Goal: Information Seeking & Learning: Learn about a topic

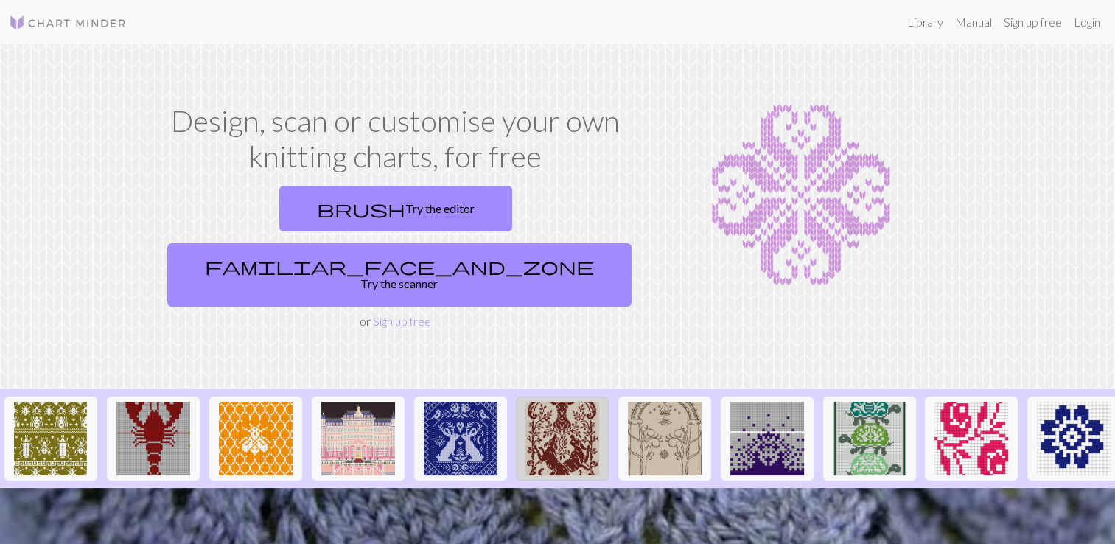
click at [568, 402] on img at bounding box center [562, 439] width 74 height 74
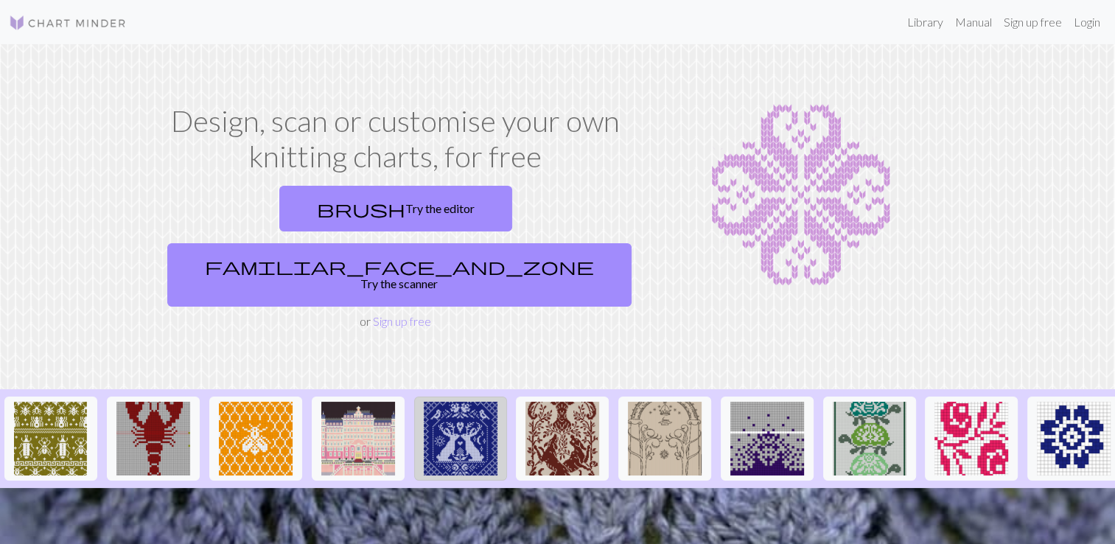
click at [447, 402] on img at bounding box center [461, 439] width 74 height 74
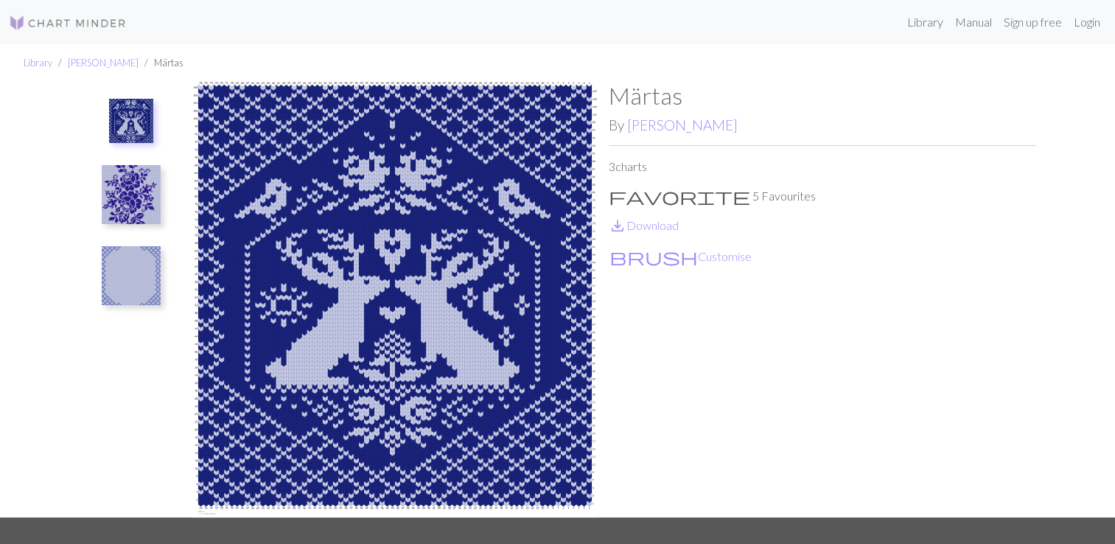
click at [146, 212] on img at bounding box center [131, 194] width 59 height 59
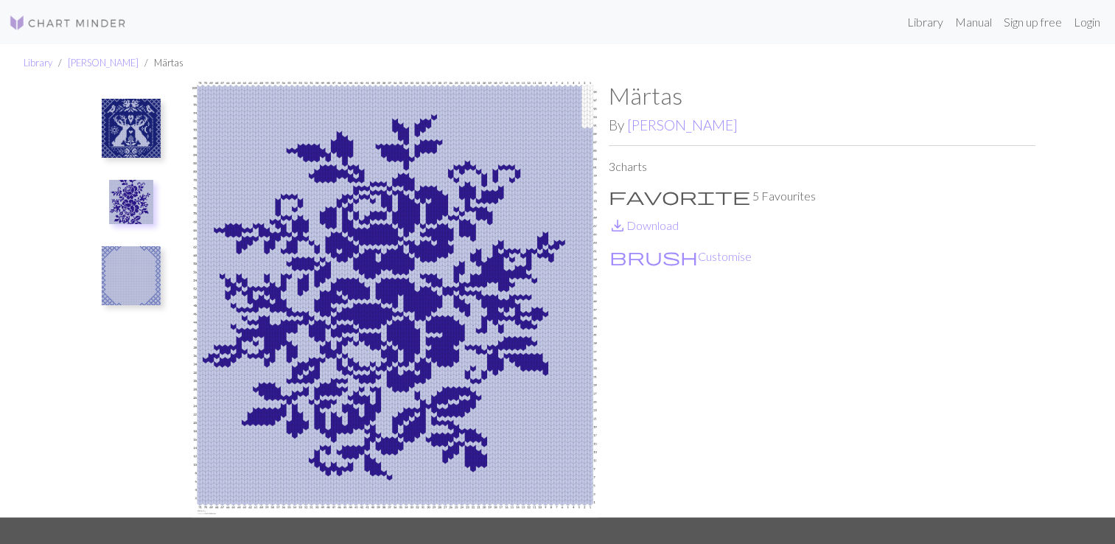
click at [133, 266] on img at bounding box center [131, 275] width 59 height 59
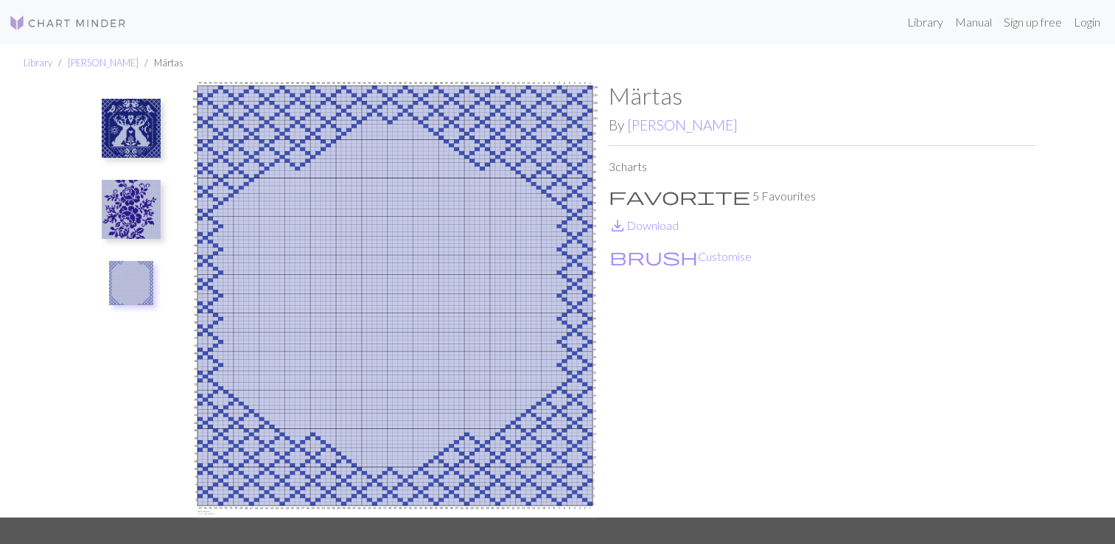
click at [105, 112] on img at bounding box center [131, 128] width 59 height 59
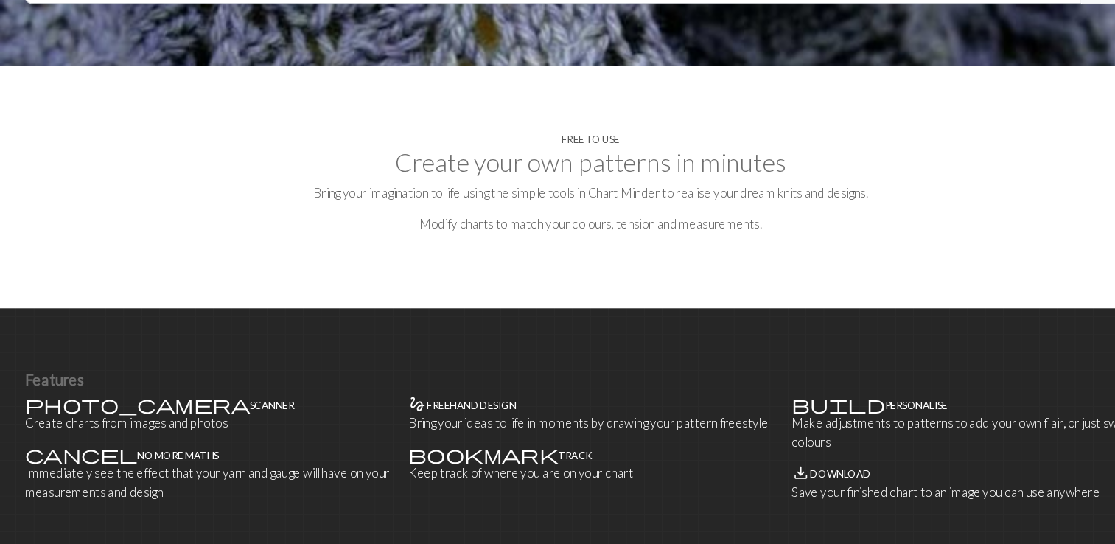
scroll to position [412, 0]
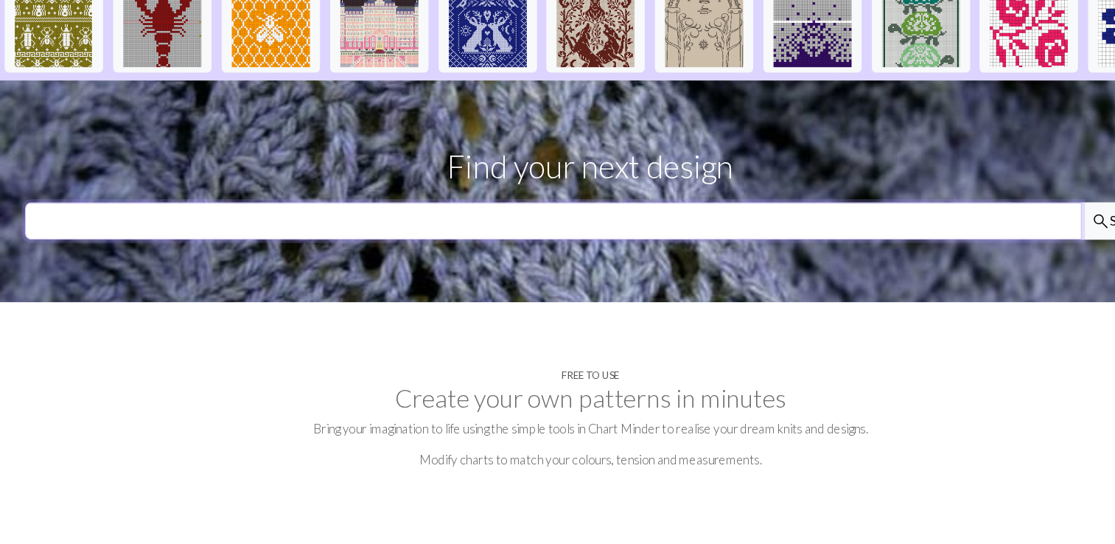
click at [200, 191] on input "text" at bounding box center [523, 208] width 998 height 35
type input "star"
click at [1021, 191] on button "search Search" at bounding box center [1056, 208] width 71 height 35
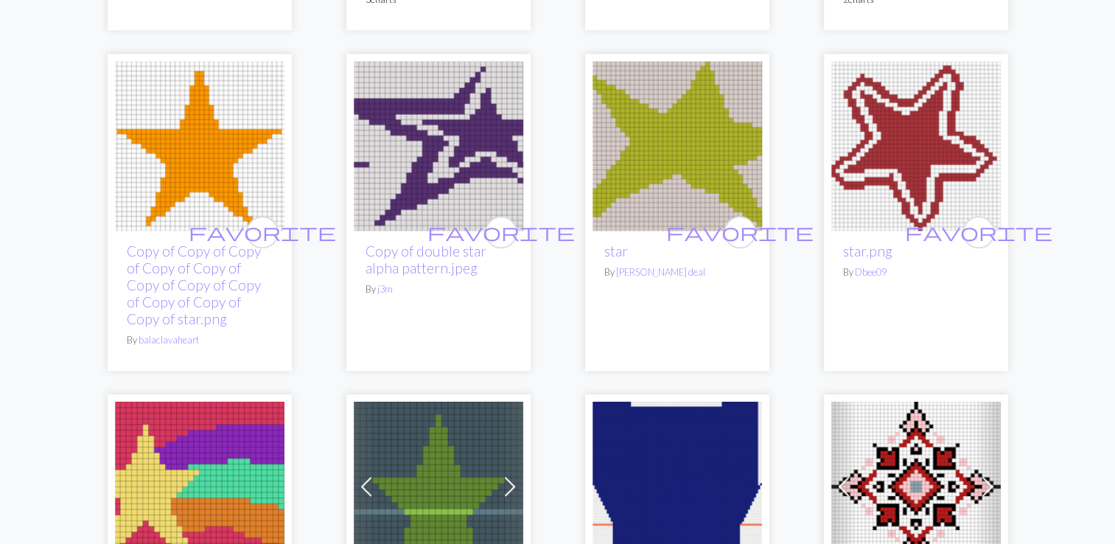
scroll to position [1363, 0]
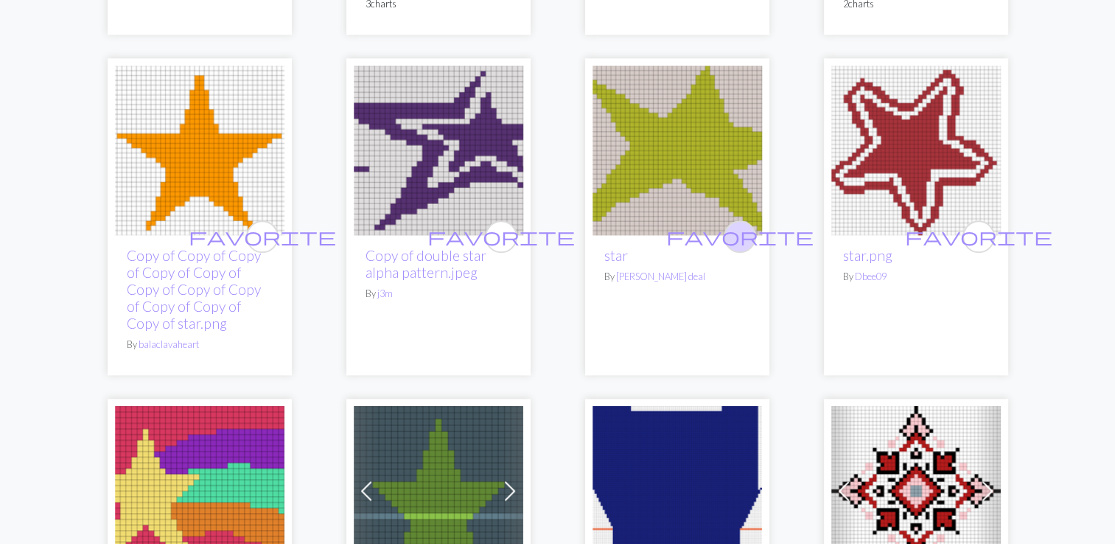
click at [745, 231] on span "favorite" at bounding box center [739, 236] width 147 height 23
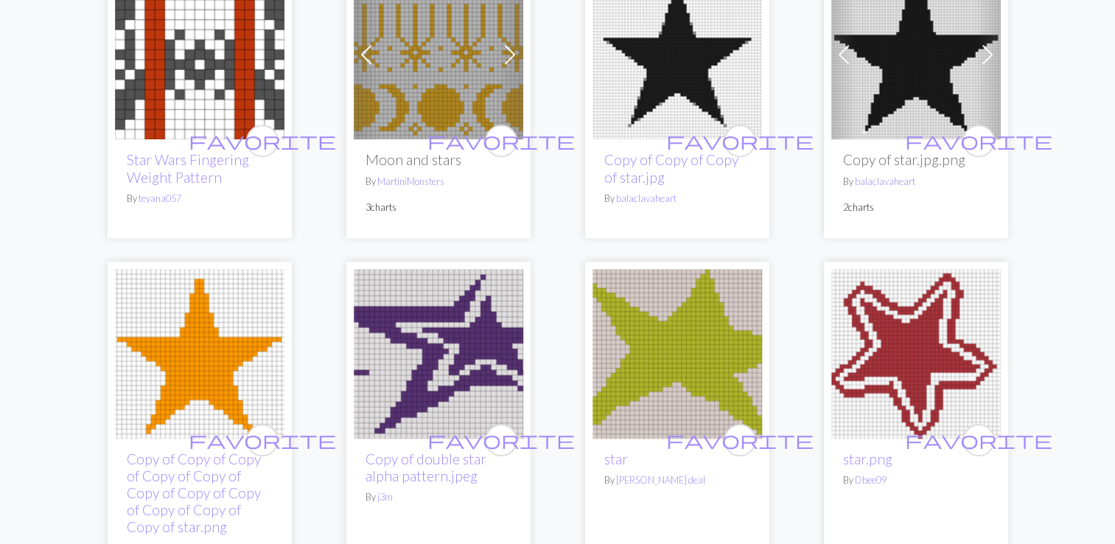
scroll to position [1167, 0]
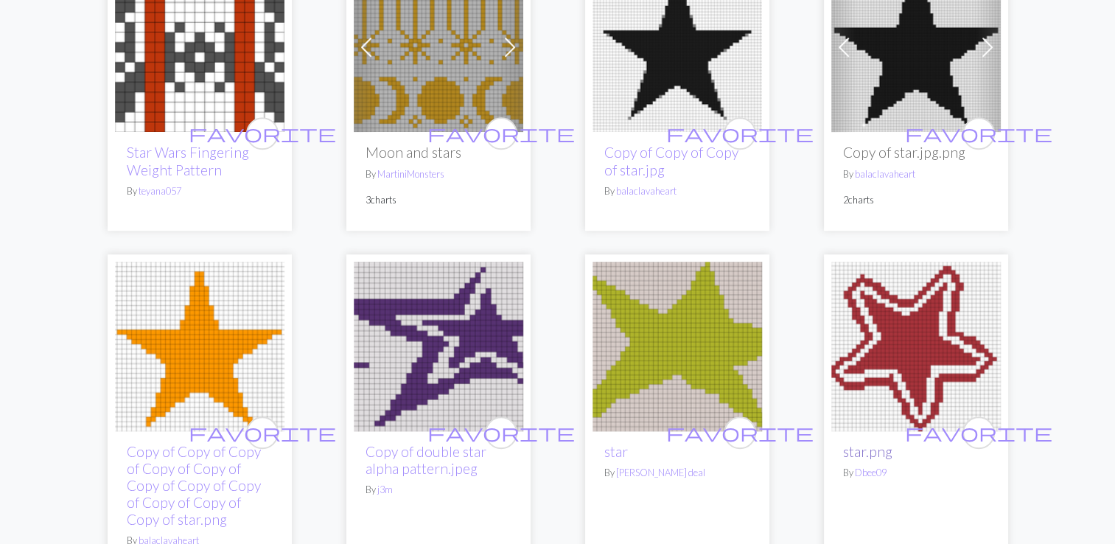
click at [872, 450] on link "star.png" at bounding box center [867, 451] width 49 height 17
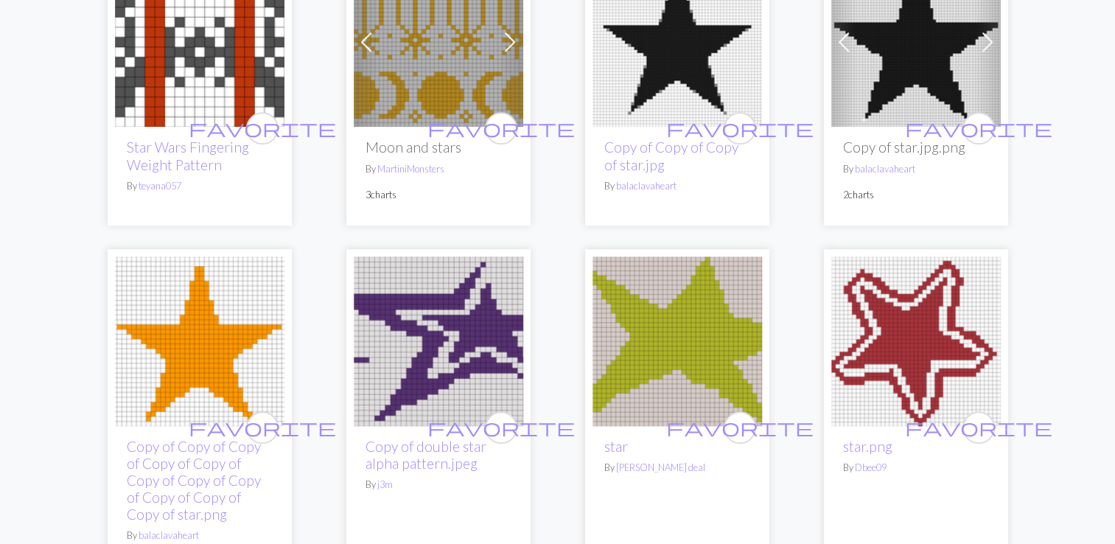
scroll to position [1358, 0]
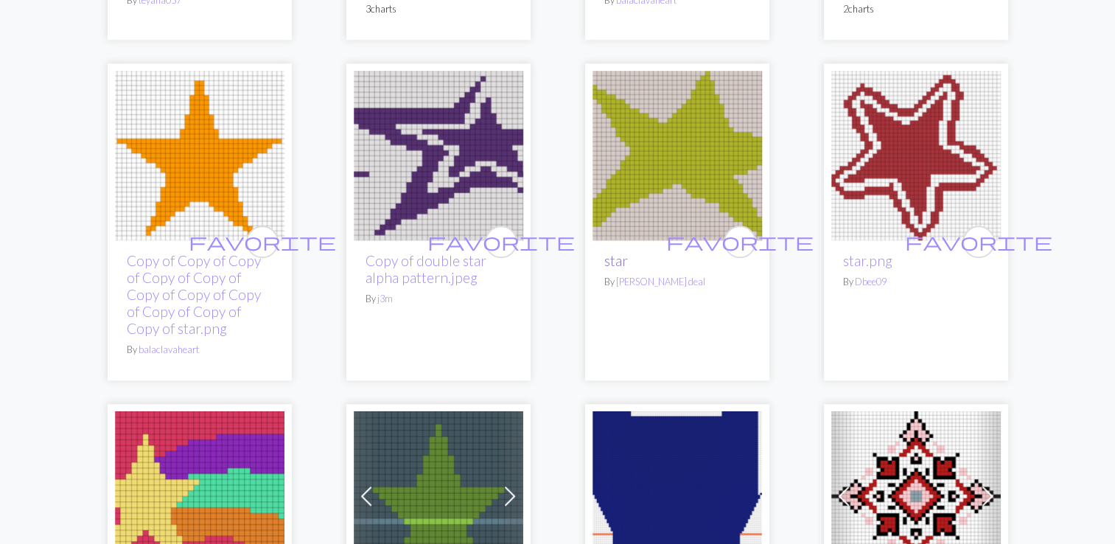
click at [617, 261] on link "star" at bounding box center [616, 260] width 24 height 17
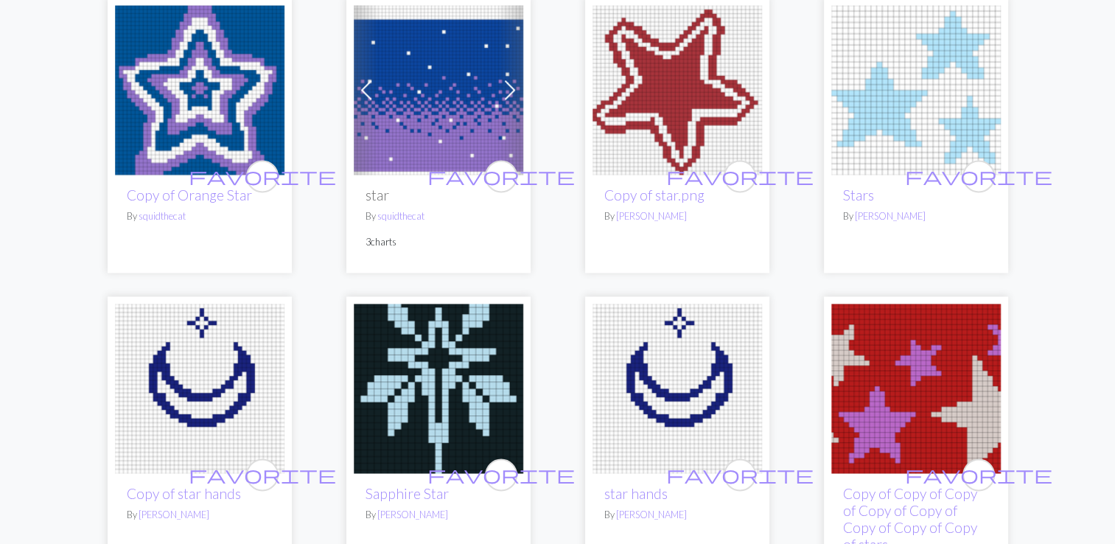
scroll to position [2070, 0]
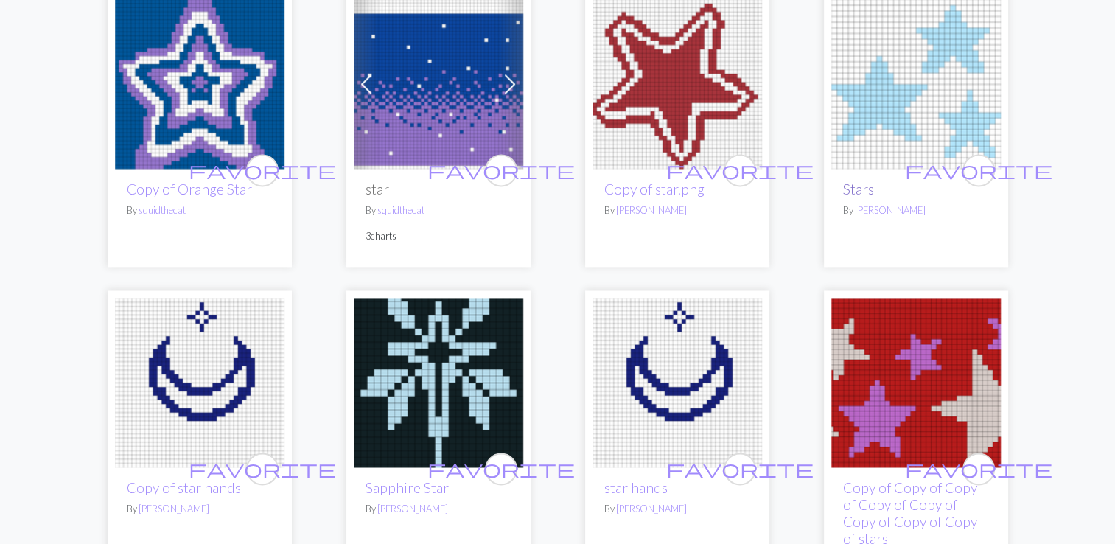
click at [862, 192] on link "Stars" at bounding box center [858, 189] width 31 height 17
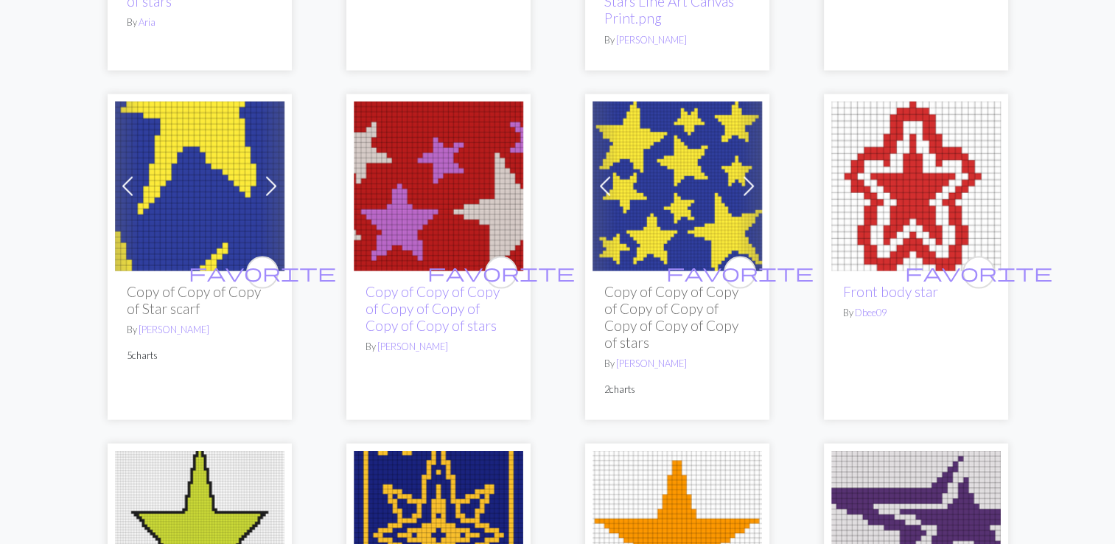
scroll to position [2911, 0]
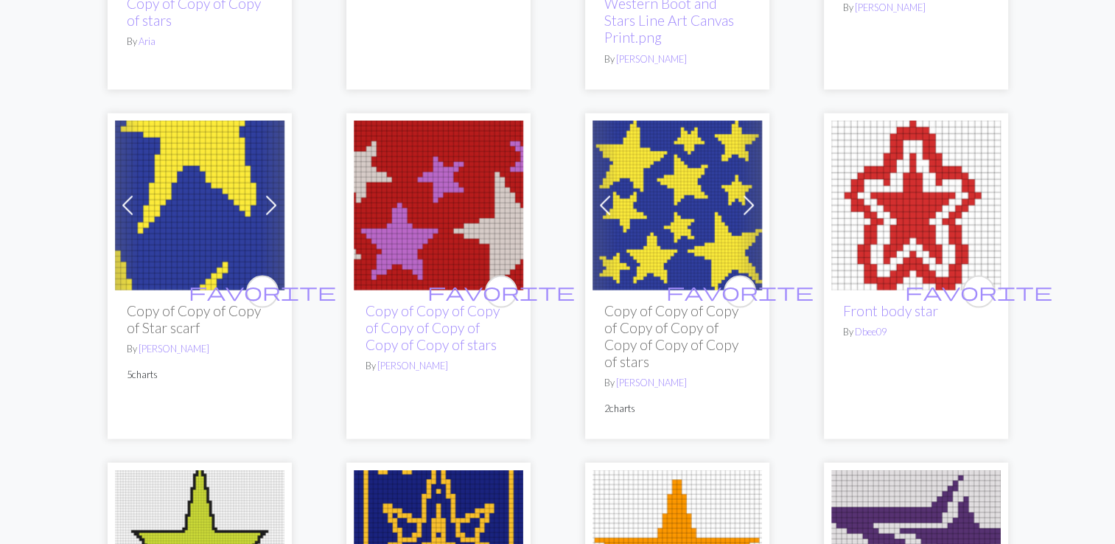
click at [649, 313] on h2 "Copy of Copy of Copy of Copy of Copy of Copy of Copy of Copy of stars" at bounding box center [677, 336] width 146 height 68
click at [647, 248] on img at bounding box center [678, 206] width 170 height 170
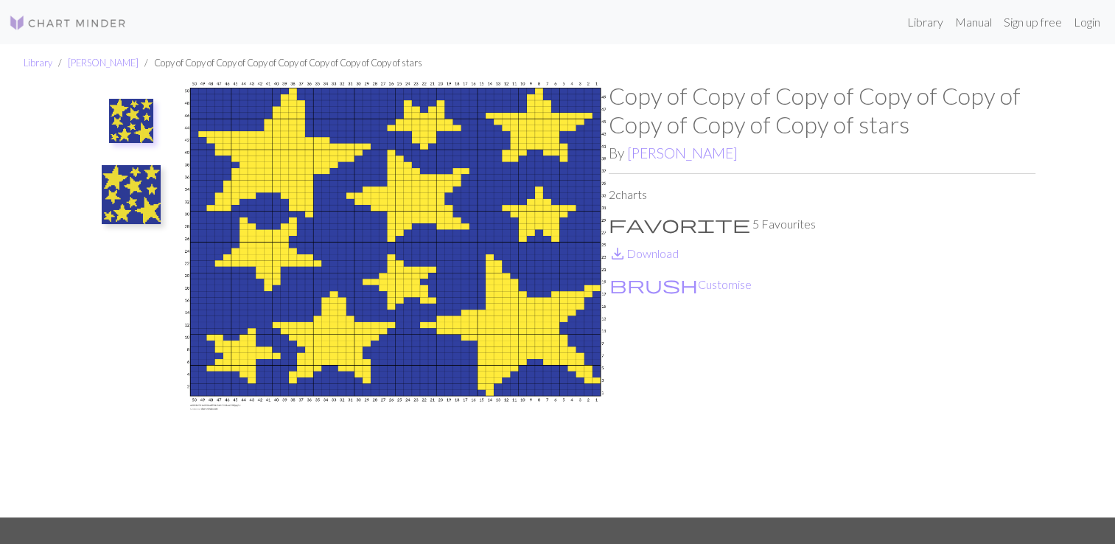
click at [127, 212] on img at bounding box center [131, 194] width 59 height 59
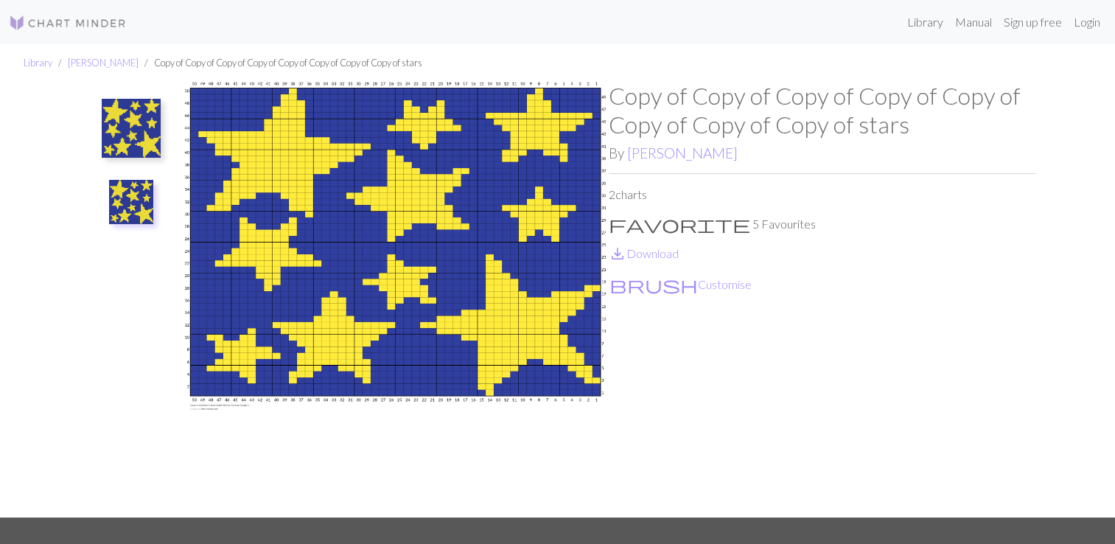
click at [128, 120] on img at bounding box center [131, 128] width 59 height 59
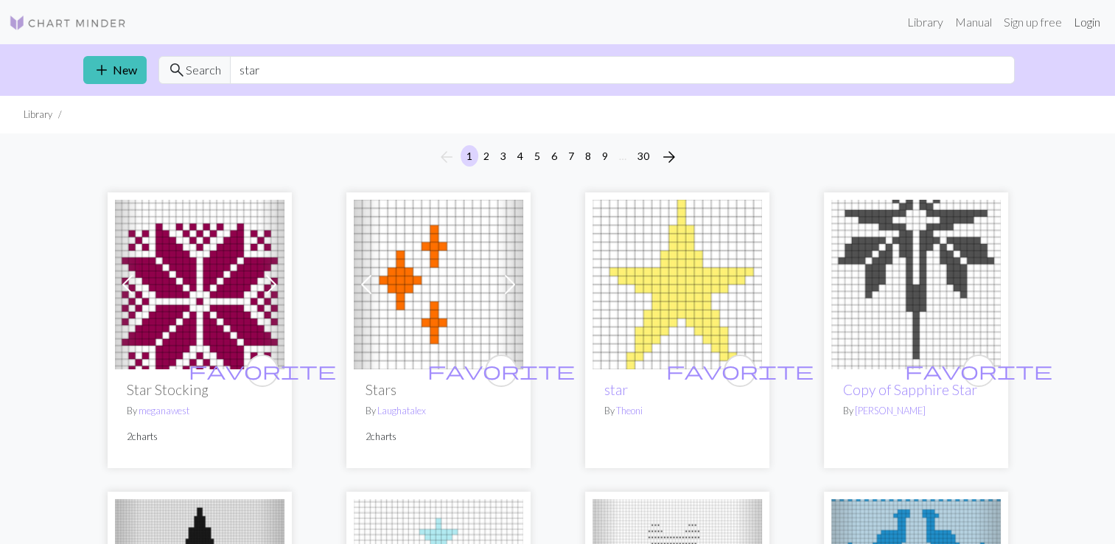
click at [1080, 25] on link "Login" at bounding box center [1087, 21] width 38 height 29
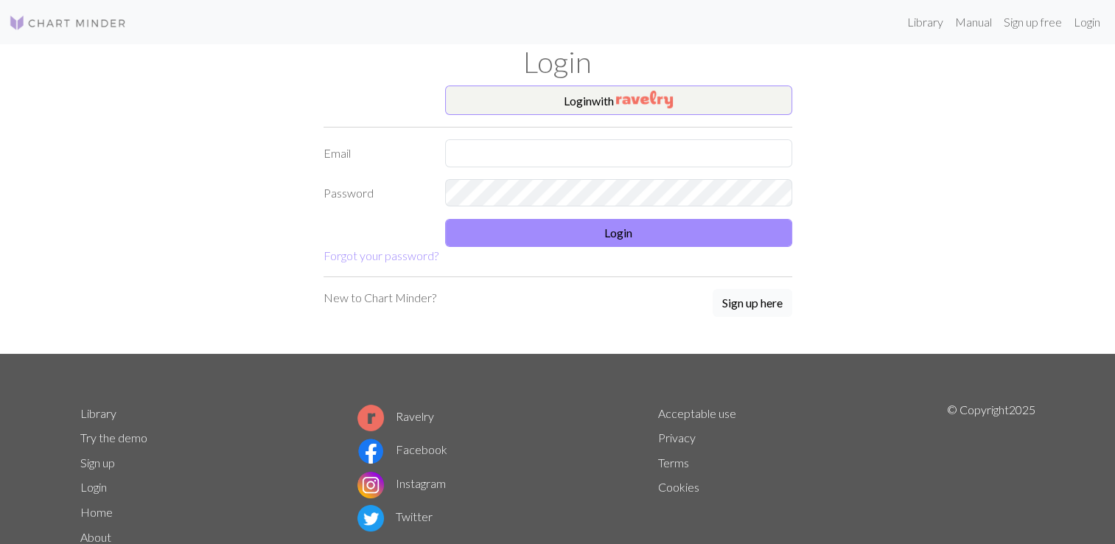
click at [728, 291] on button "Sign up here" at bounding box center [753, 303] width 80 height 28
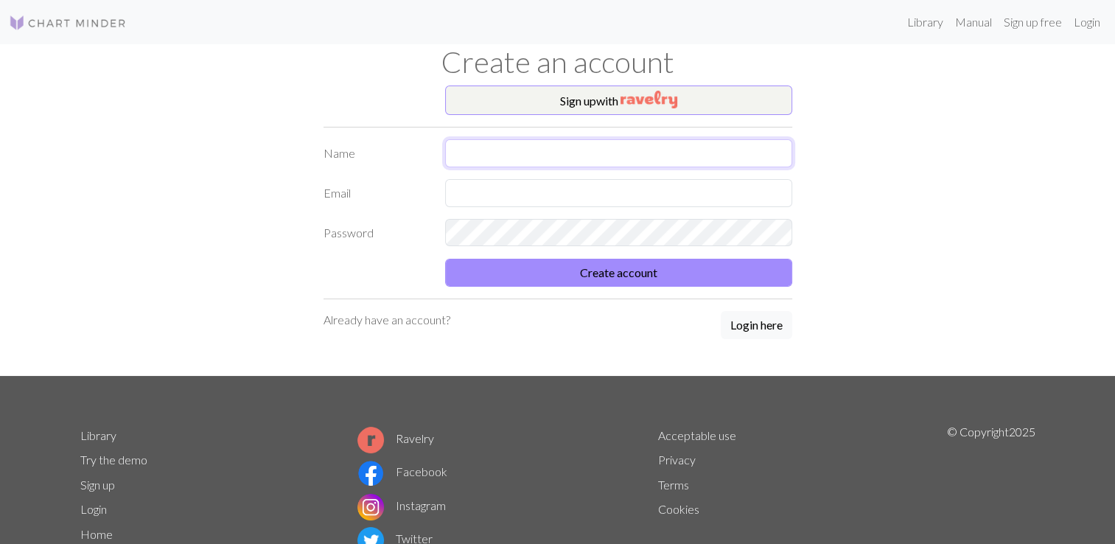
click at [563, 159] on input "text" at bounding box center [618, 153] width 347 height 28
type input "sunset"
type input "cosgroves130@gmail.com"
type input "sunset"
click at [417, 318] on div "Sign up with Name sunset Email cosgroves130@gmail.com Password Create account A…" at bounding box center [558, 230] width 486 height 290
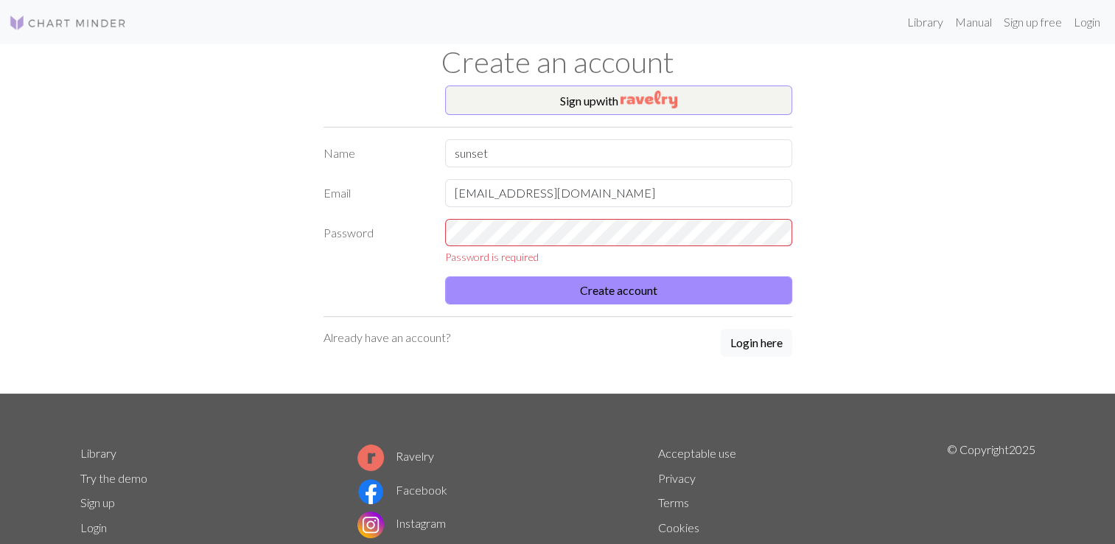
click at [419, 333] on p "Already have an account?" at bounding box center [387, 338] width 127 height 18
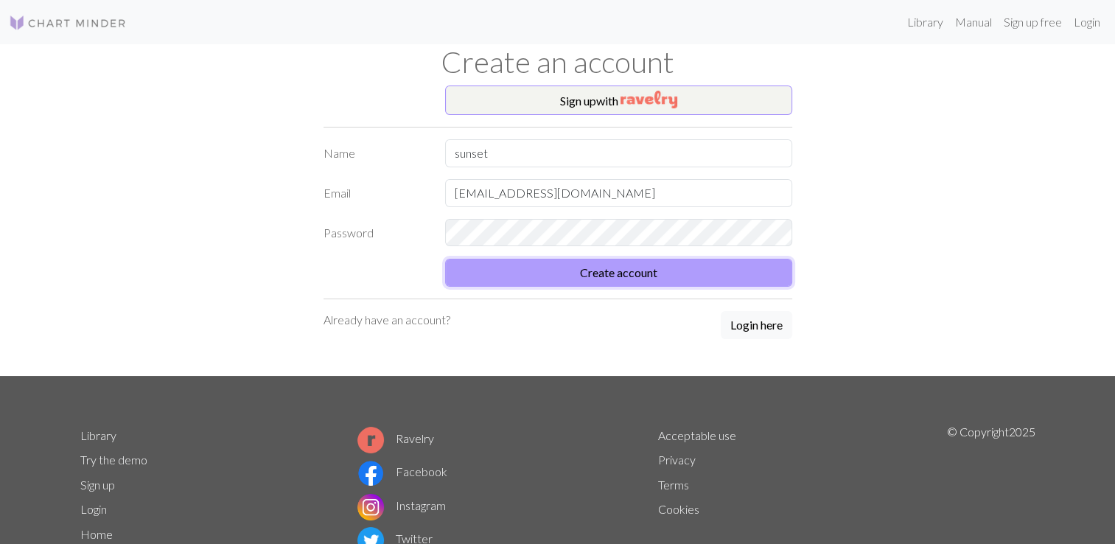
click at [663, 262] on button "Create account" at bounding box center [618, 273] width 347 height 28
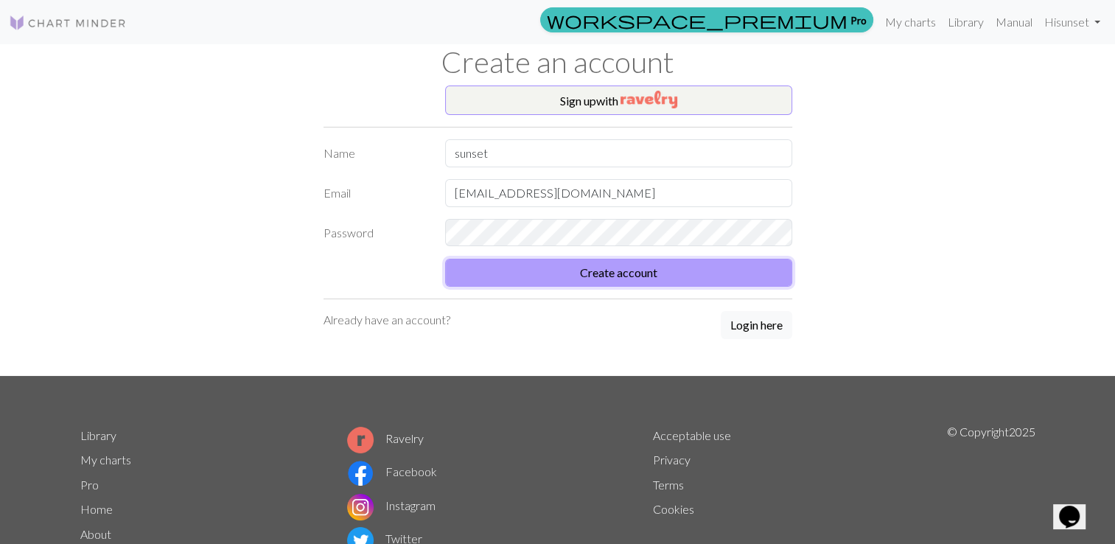
click at [637, 268] on button "Create account" at bounding box center [618, 273] width 347 height 28
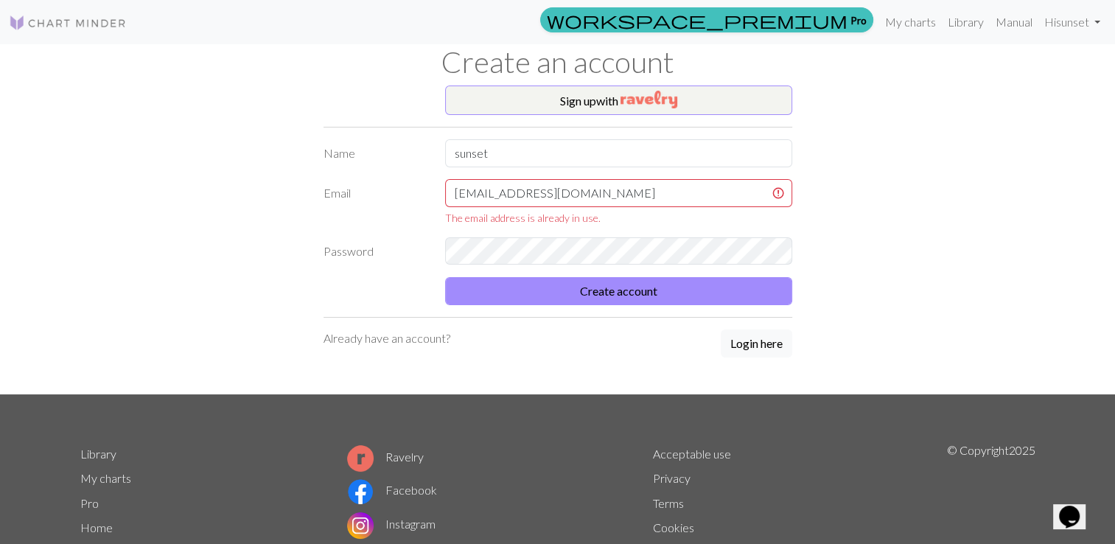
click at [422, 337] on p "Already have an account?" at bounding box center [387, 338] width 127 height 18
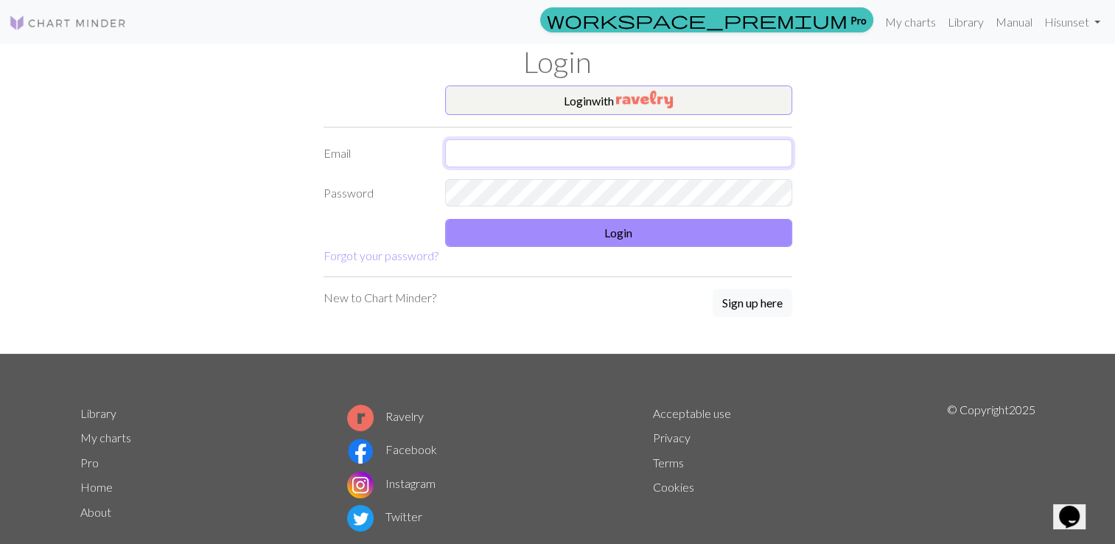
click at [492, 144] on input "text" at bounding box center [618, 153] width 347 height 28
type input "cosgroves130@gmail.com"
click at [377, 251] on link "Forgot your password?" at bounding box center [381, 255] width 115 height 14
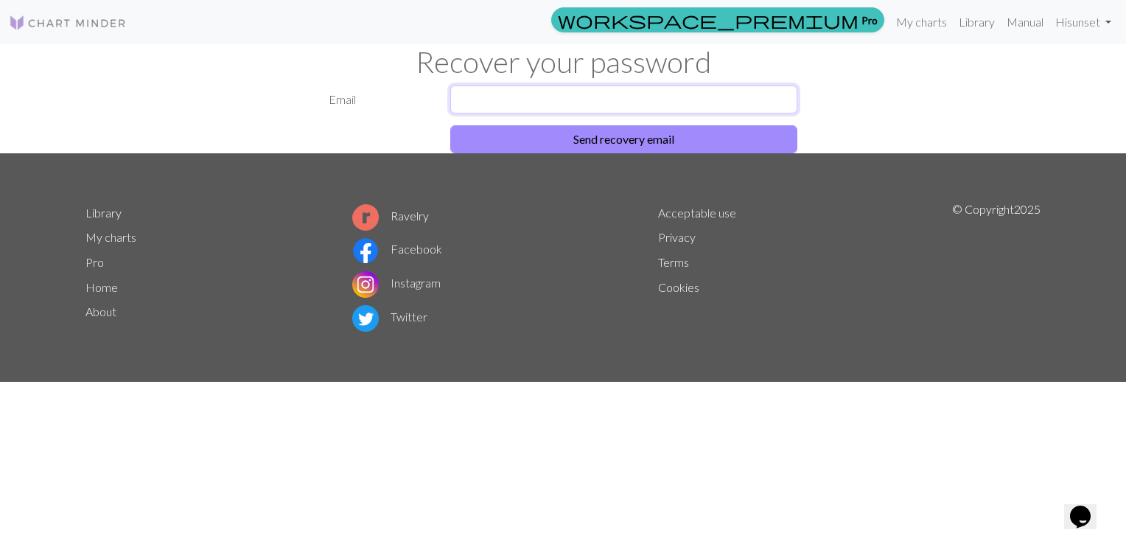
click at [495, 102] on input "text" at bounding box center [623, 99] width 347 height 28
type input "cosgroves130@gmail.com"
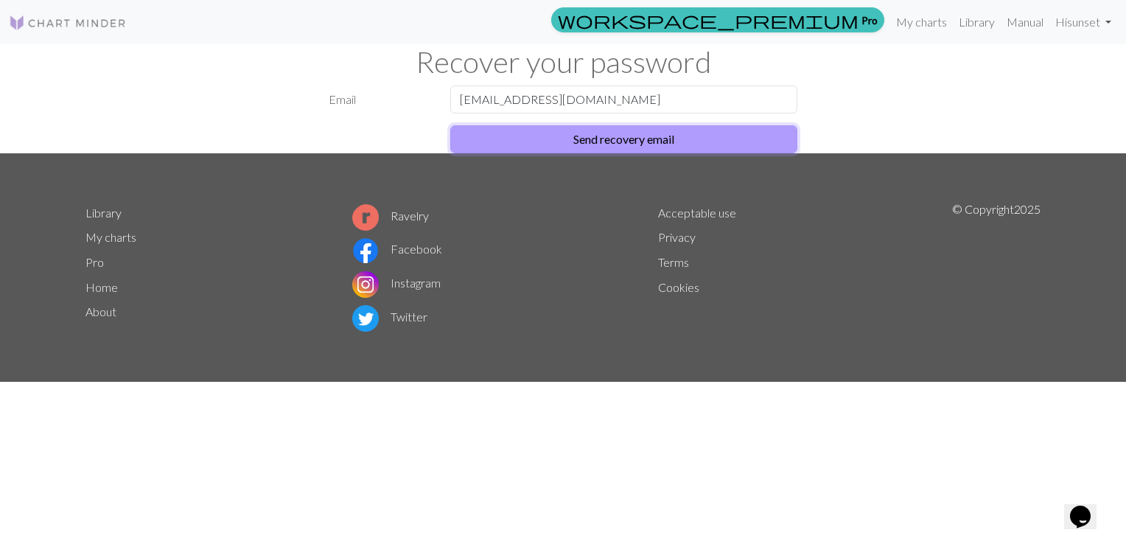
click at [535, 142] on button "Send recovery email" at bounding box center [623, 139] width 347 height 28
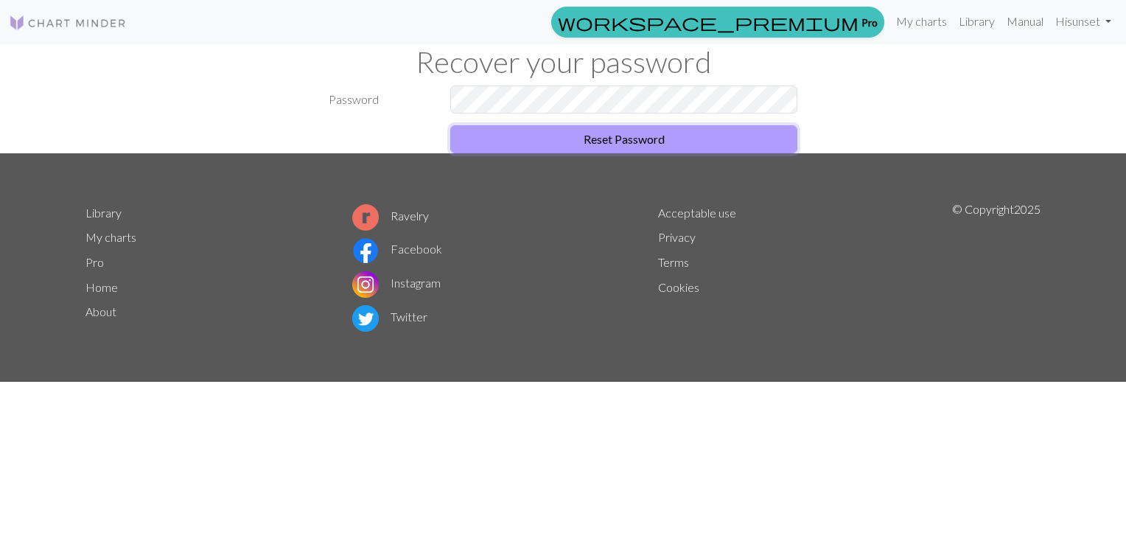
click at [708, 138] on button "Reset Password" at bounding box center [623, 139] width 347 height 28
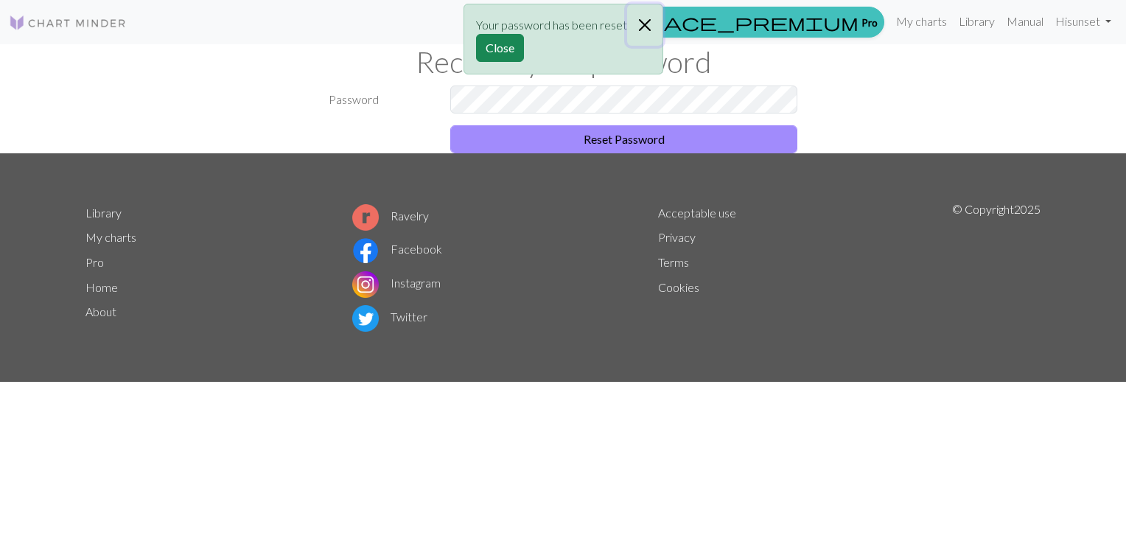
click at [646, 28] on button "Close" at bounding box center [644, 24] width 35 height 41
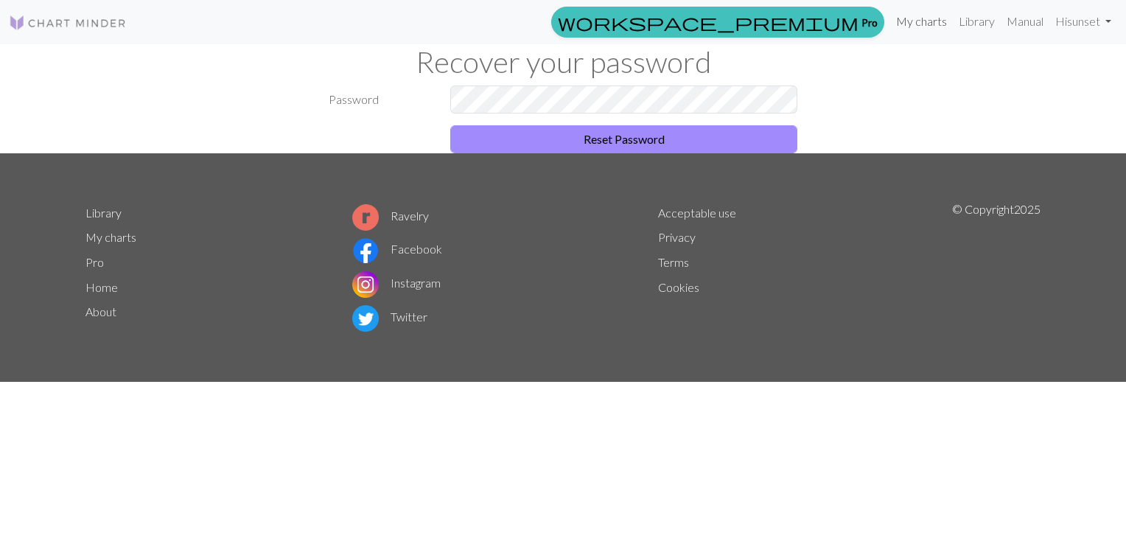
click at [942, 19] on link "My charts" at bounding box center [921, 21] width 63 height 29
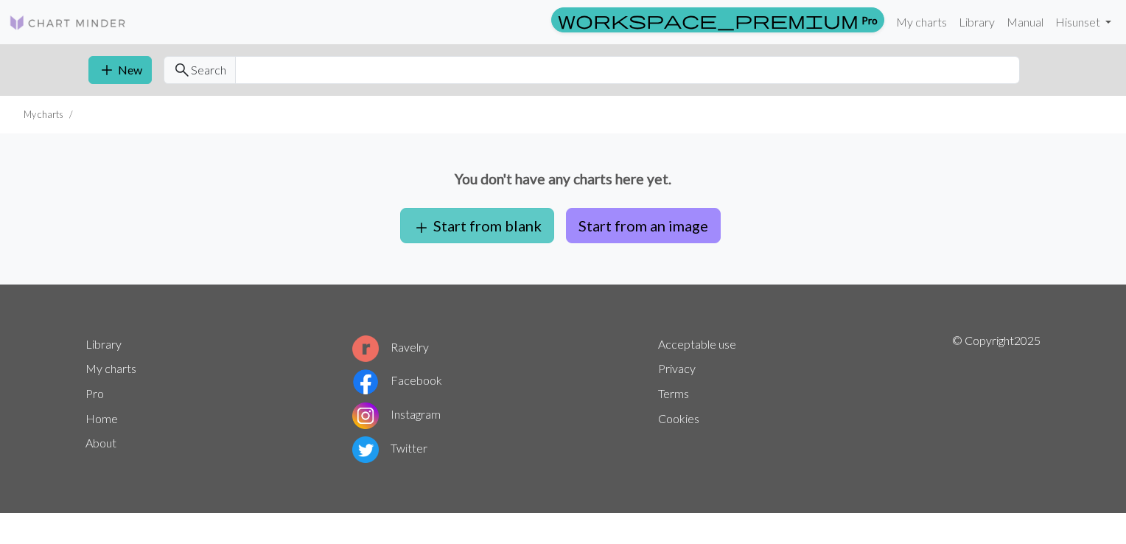
click at [519, 229] on button "add Start from blank" at bounding box center [477, 225] width 154 height 35
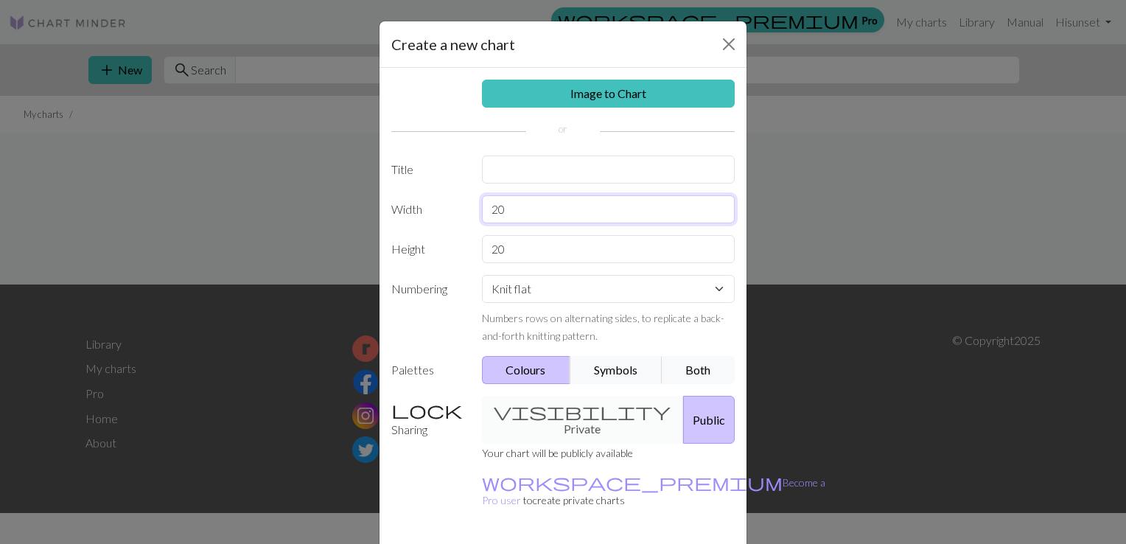
click at [515, 209] on input "20" at bounding box center [609, 209] width 254 height 28
type input "25"
click at [506, 240] on input "20" at bounding box center [609, 249] width 254 height 28
type input "2"
type input "18"
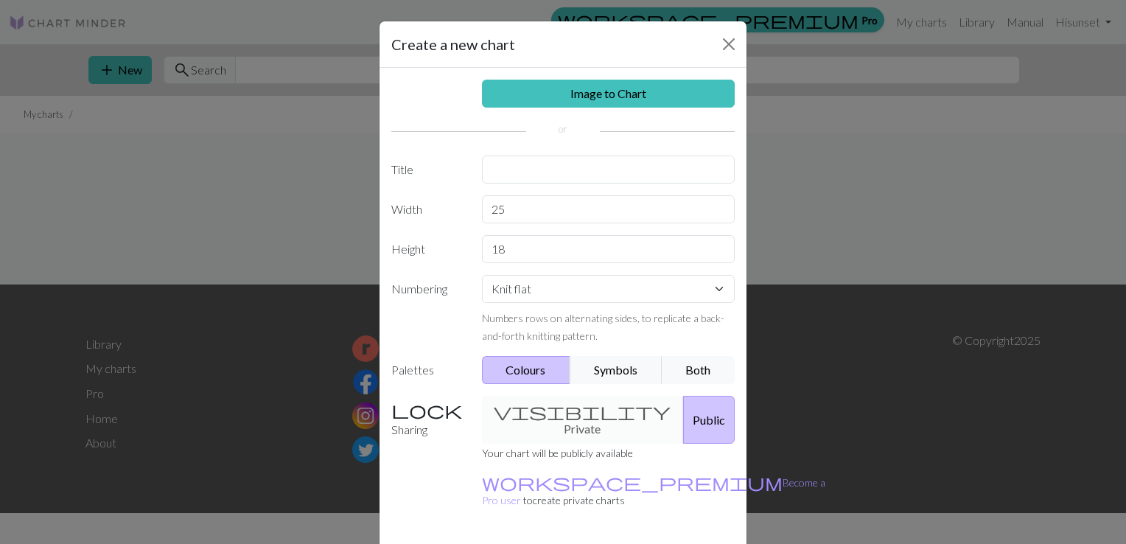
click at [567, 411] on div "visibility Private Public" at bounding box center [608, 420] width 271 height 48
click at [526, 413] on div "visibility Private Public" at bounding box center [608, 420] width 271 height 48
click at [504, 170] on input "text" at bounding box center [609, 170] width 254 height 28
click at [718, 48] on button "Close" at bounding box center [729, 44] width 24 height 24
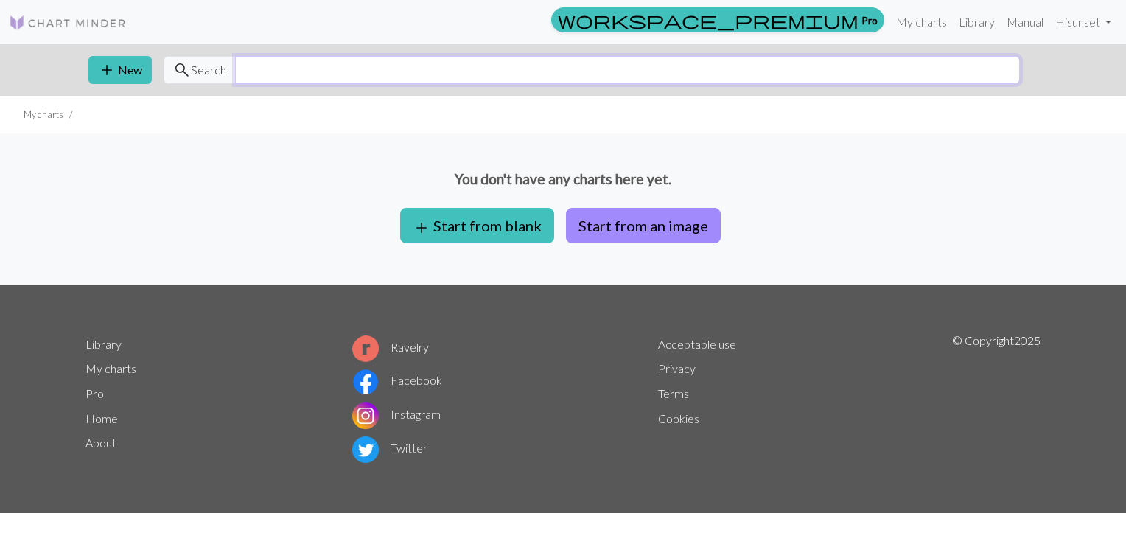
click at [486, 71] on input "text" at bounding box center [627, 70] width 785 height 28
click at [118, 22] on img at bounding box center [68, 23] width 118 height 18
click at [395, 79] on input "text" at bounding box center [627, 70] width 785 height 28
click at [102, 10] on link at bounding box center [68, 22] width 118 height 27
click at [971, 27] on link "Library" at bounding box center [977, 21] width 48 height 29
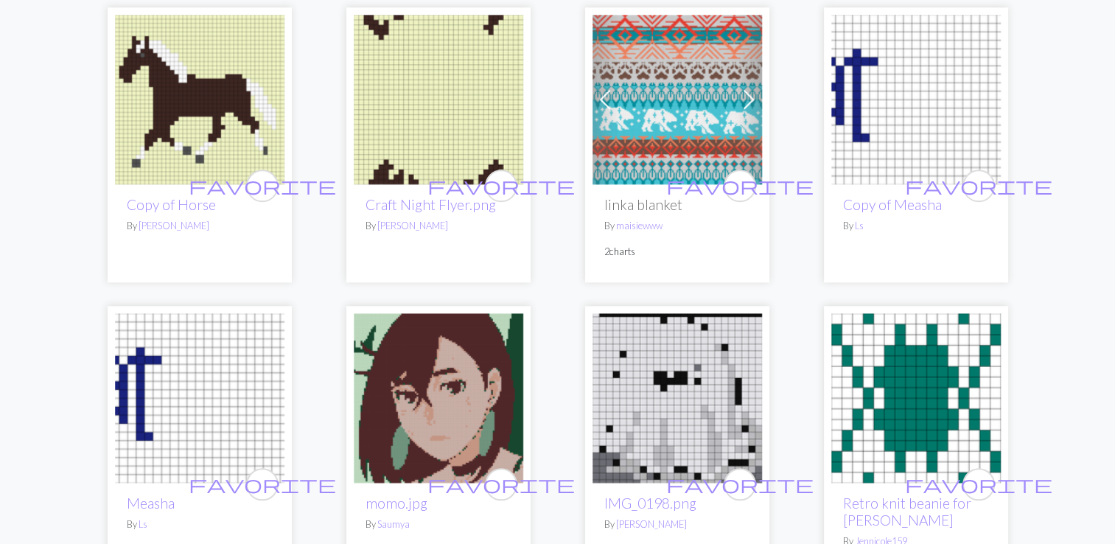
scroll to position [1381, 0]
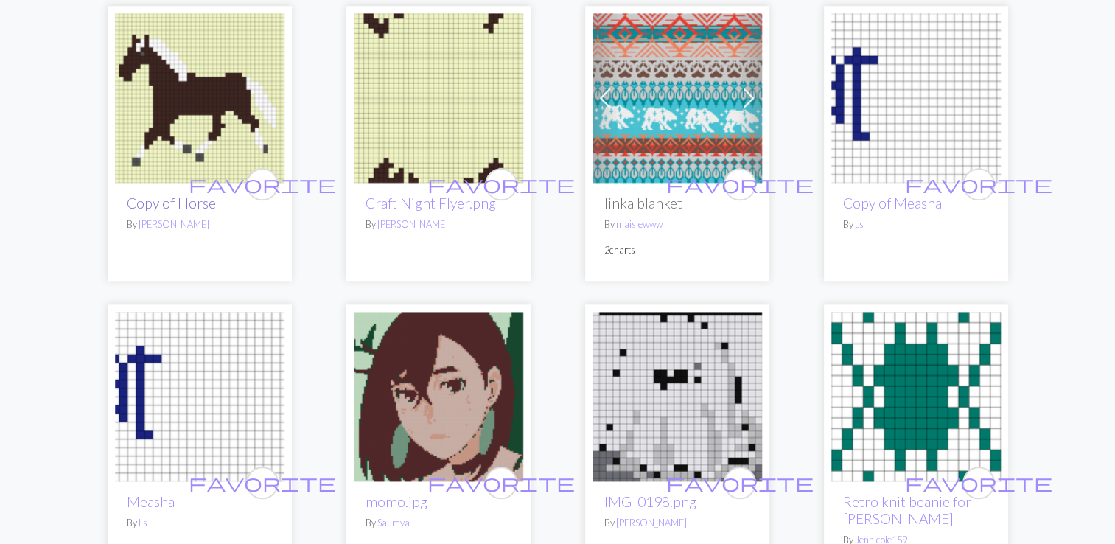
click at [186, 206] on link "Copy of Horse" at bounding box center [171, 203] width 89 height 17
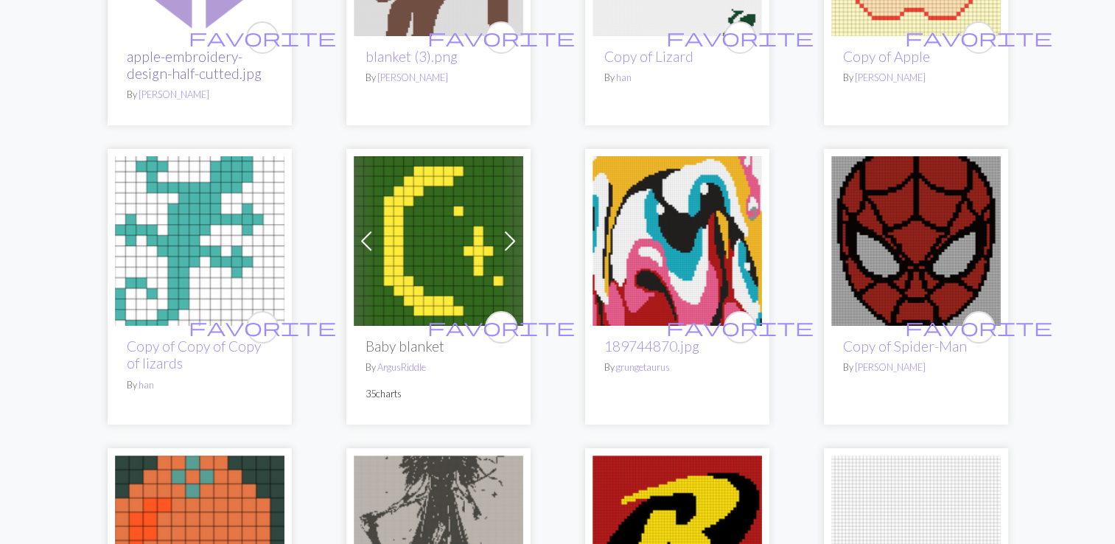
scroll to position [339, 0]
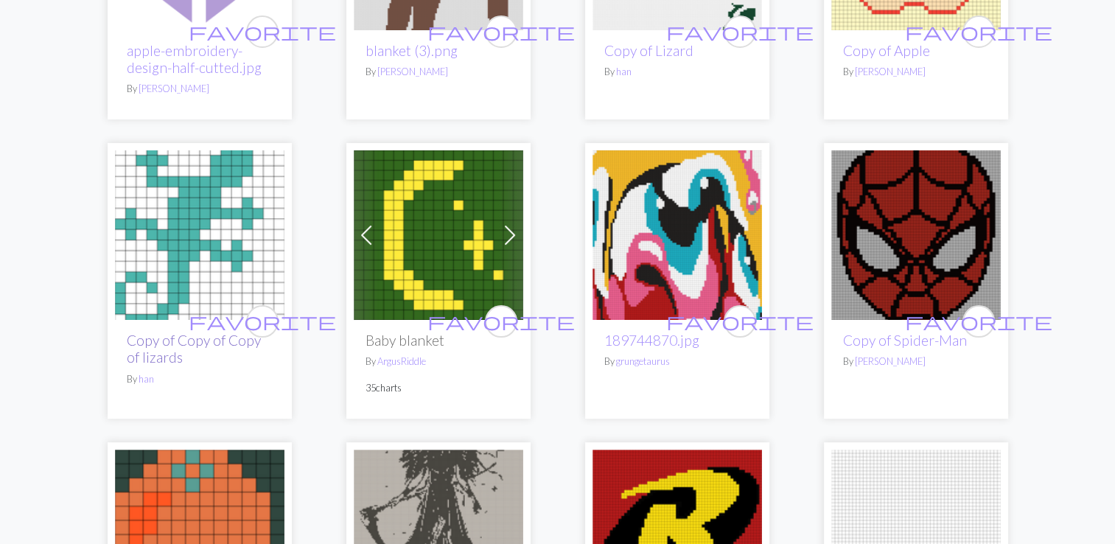
click at [182, 336] on link "Copy of Copy of Copy of lizards" at bounding box center [194, 349] width 134 height 34
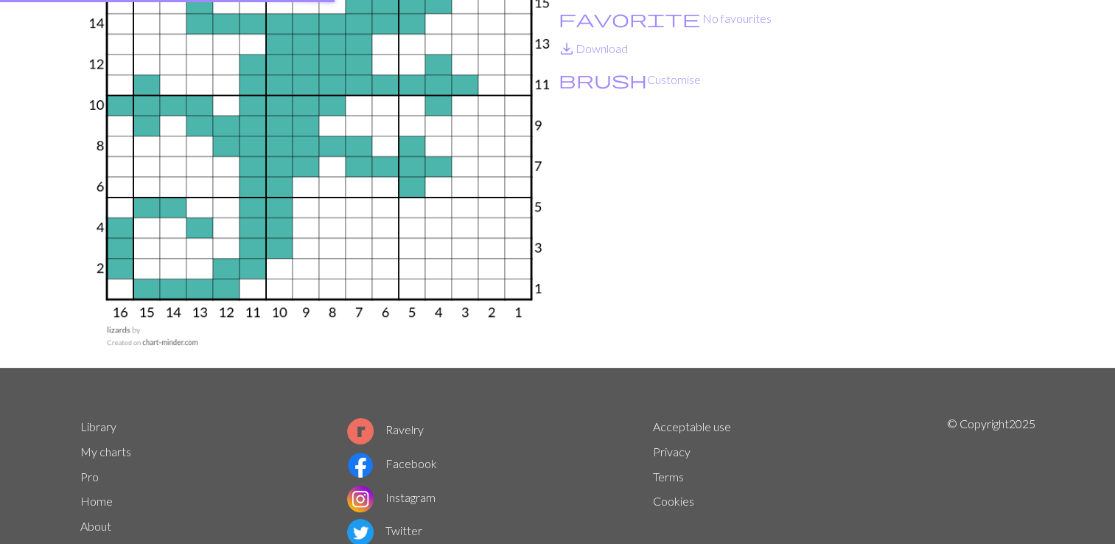
scroll to position [201, 0]
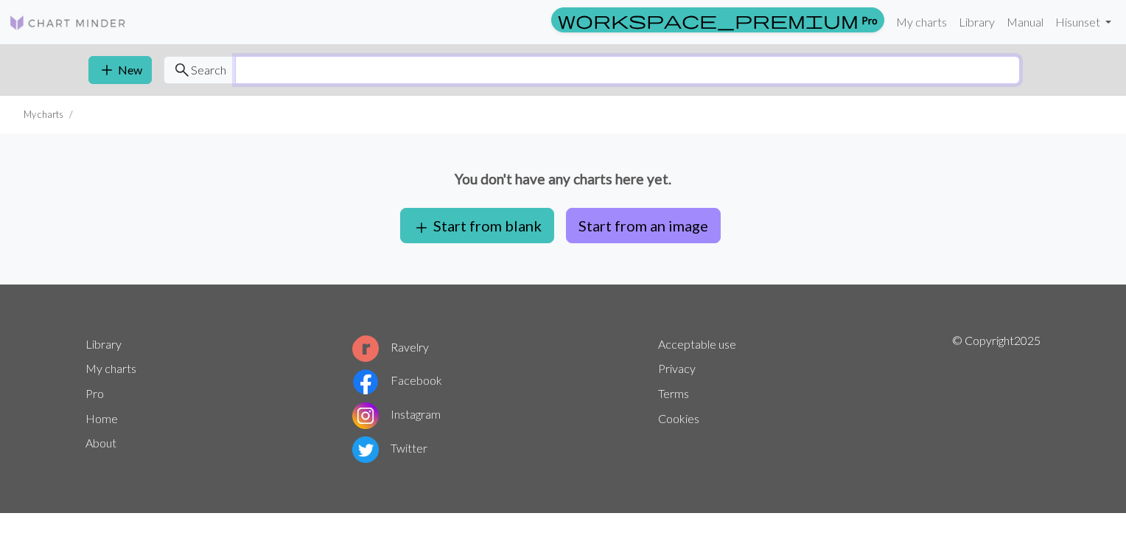
click at [274, 68] on input "text" at bounding box center [627, 70] width 785 height 28
type input "twin peaks"
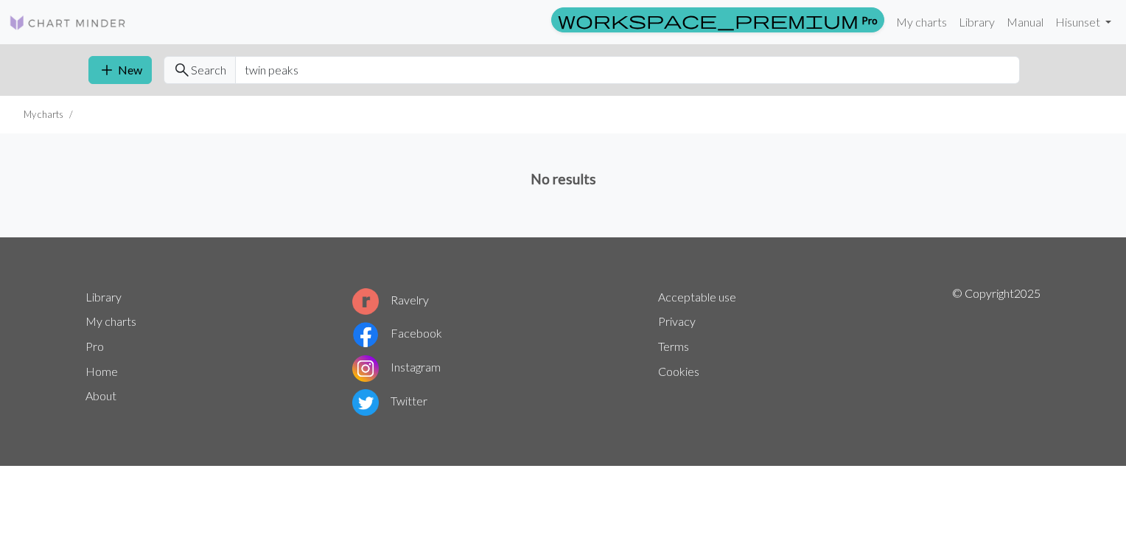
click at [97, 30] on img at bounding box center [68, 23] width 118 height 18
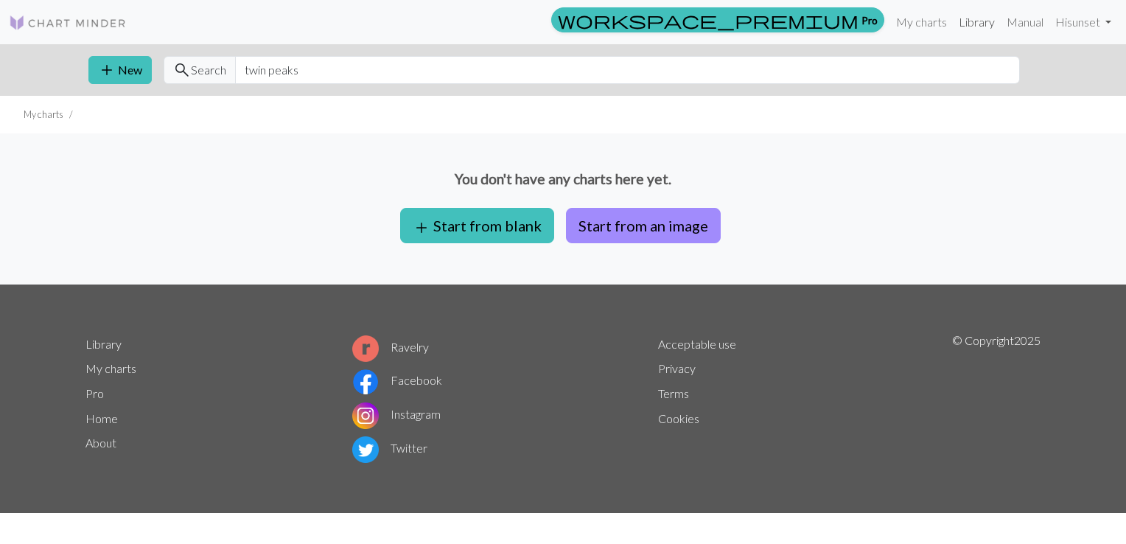
click at [974, 28] on link "Library" at bounding box center [977, 21] width 48 height 29
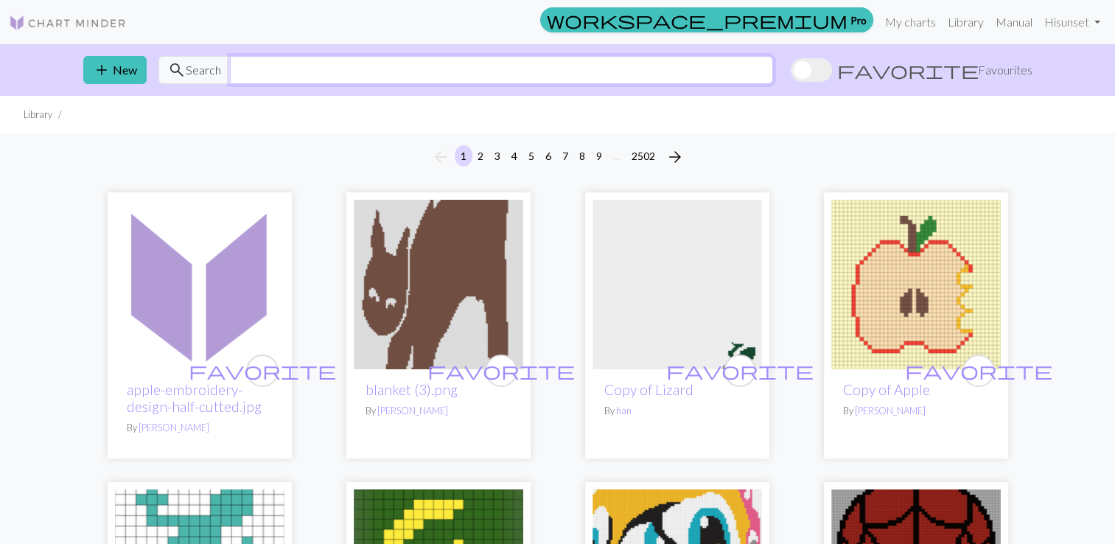
click at [398, 72] on input "text" at bounding box center [501, 70] width 543 height 28
type input "twin peaks"
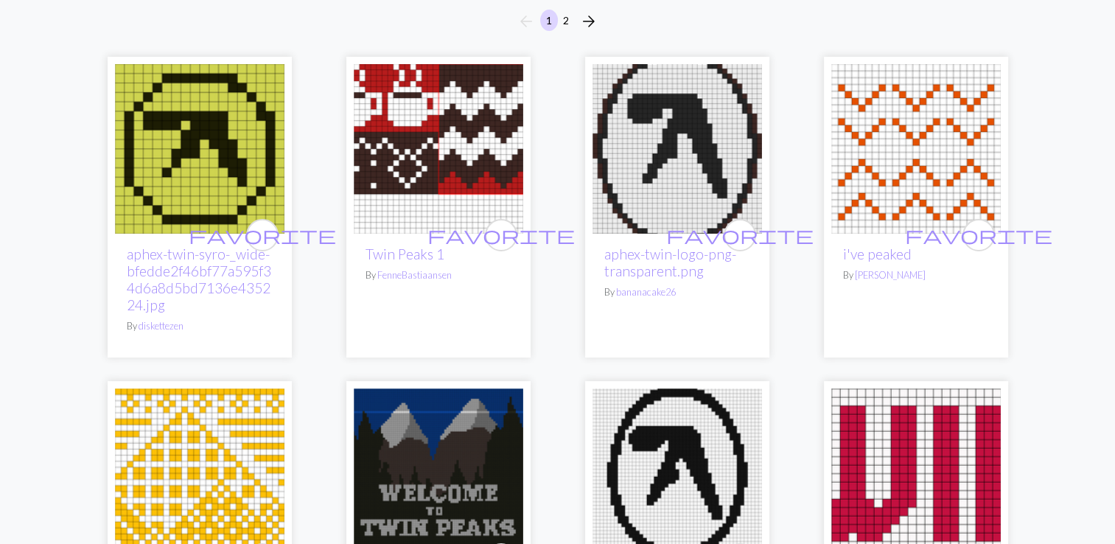
scroll to position [132, 0]
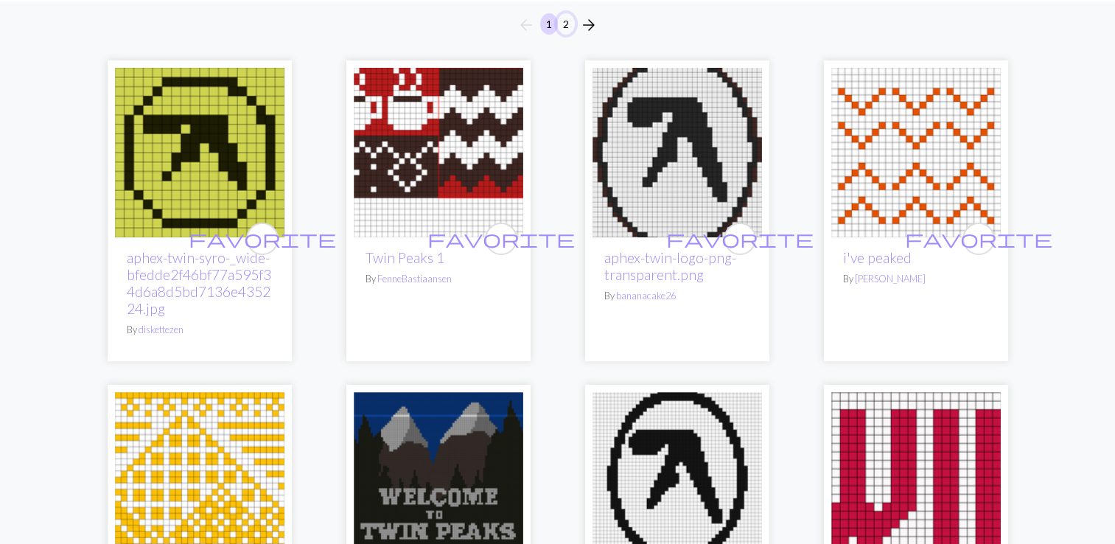
click at [563, 27] on button "2" at bounding box center [566, 23] width 18 height 21
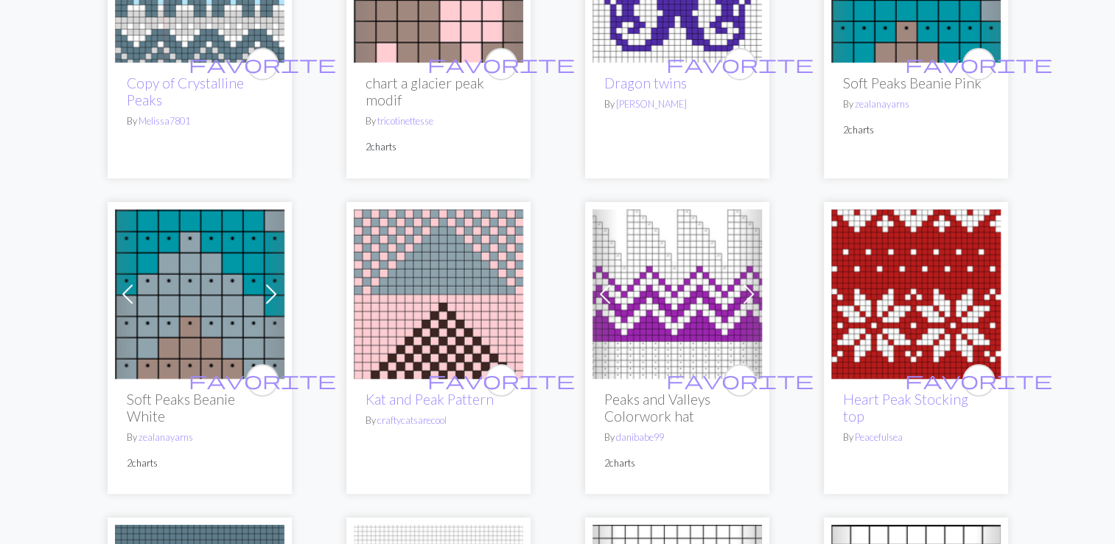
scroll to position [315, 0]
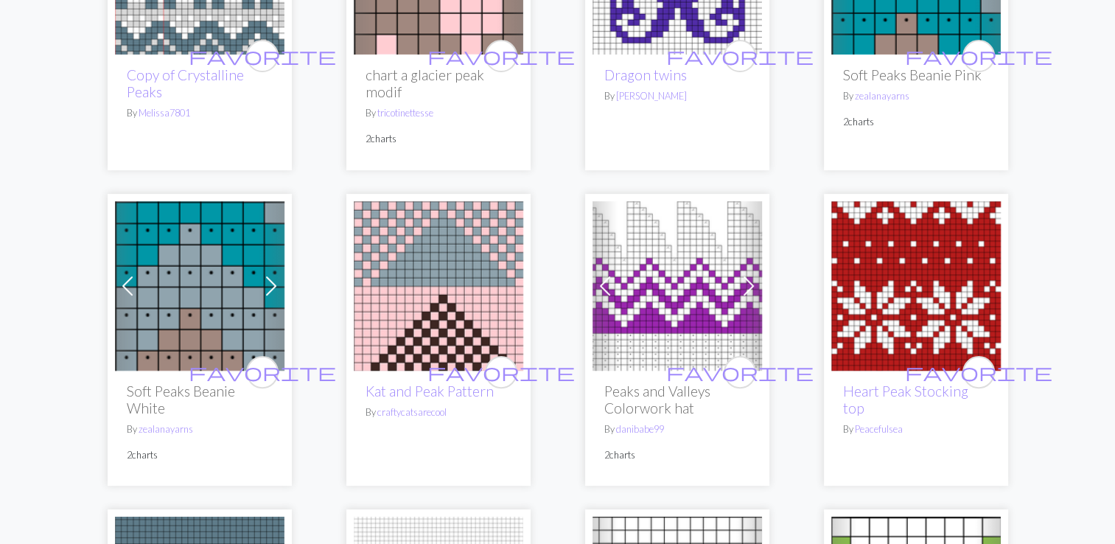
click at [880, 399] on div "favorite Heart Peak Stocking top By Peacefulsea" at bounding box center [916, 428] width 170 height 115
click at [890, 388] on link "Heart Peak Stocking top" at bounding box center [905, 400] width 125 height 34
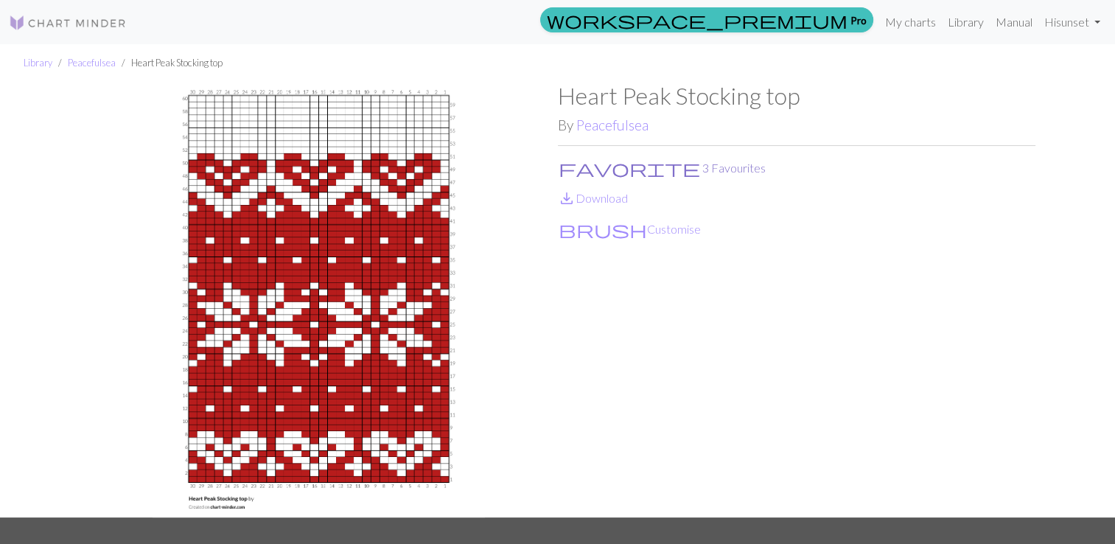
click at [560, 172] on span "favorite" at bounding box center [630, 168] width 142 height 21
click at [569, 170] on span "favorite" at bounding box center [630, 168] width 142 height 21
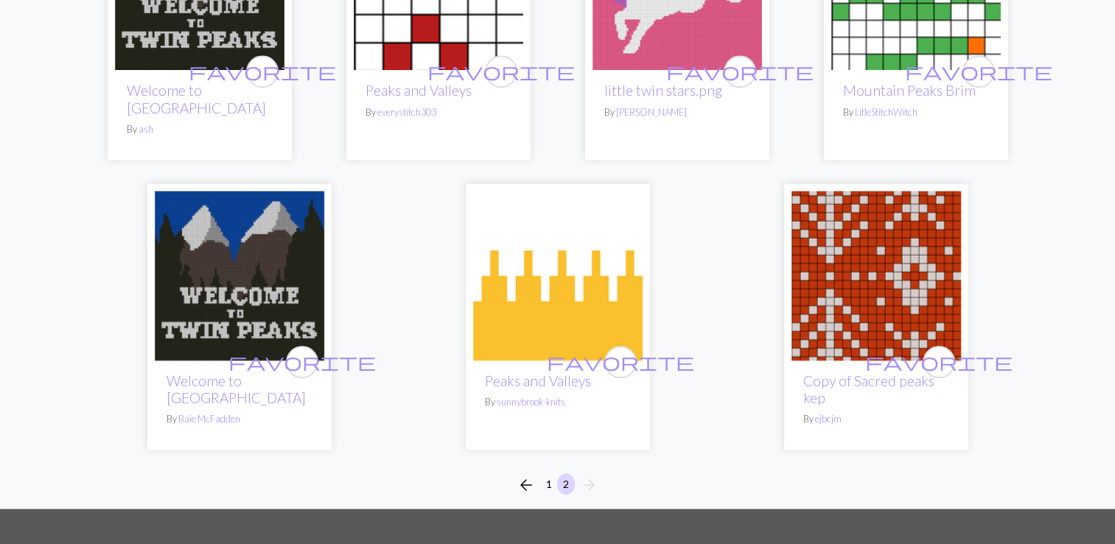
scroll to position [1232, 0]
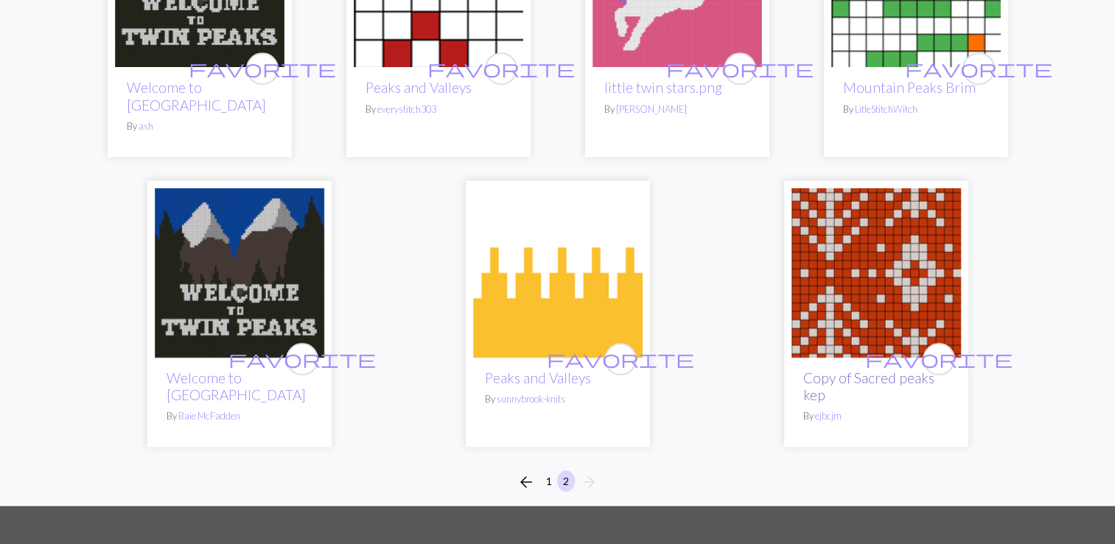
click at [842, 369] on link "Copy of Sacred peaks kep" at bounding box center [868, 386] width 131 height 34
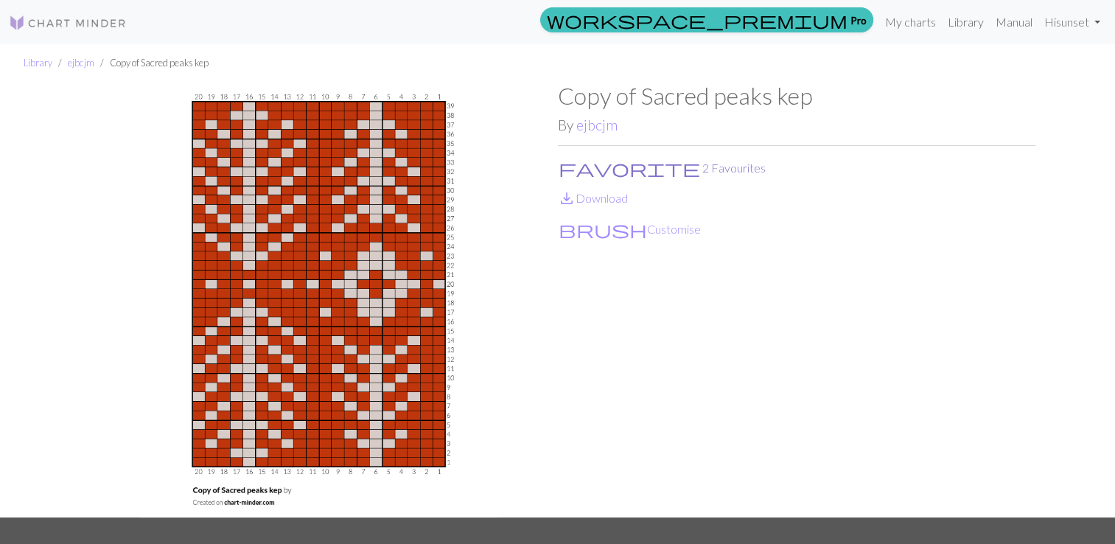
click at [569, 170] on span "favorite" at bounding box center [630, 168] width 142 height 21
click at [565, 172] on span "favorite" at bounding box center [630, 168] width 142 height 21
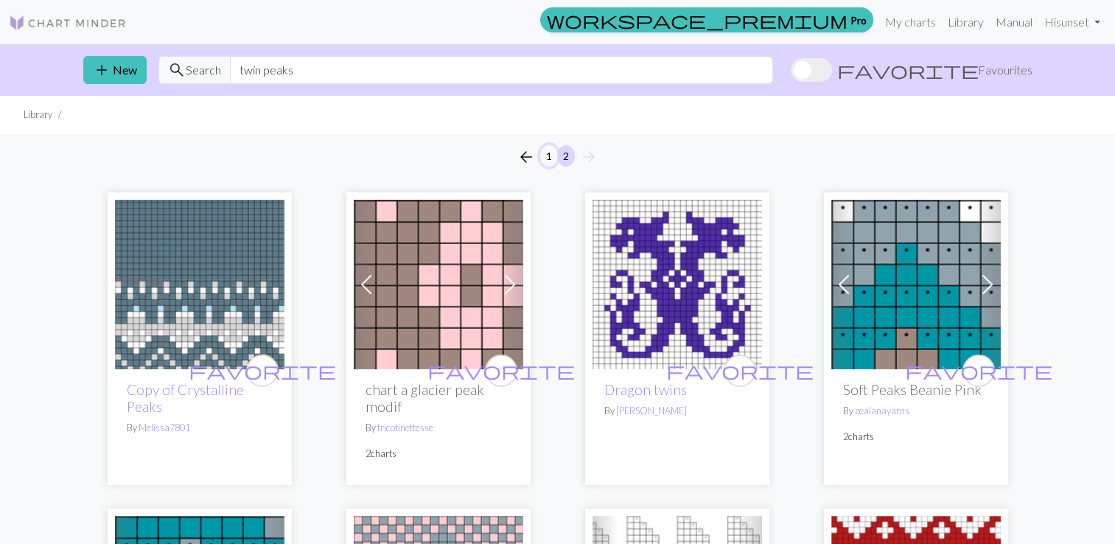
click at [545, 152] on button "1" at bounding box center [549, 155] width 18 height 21
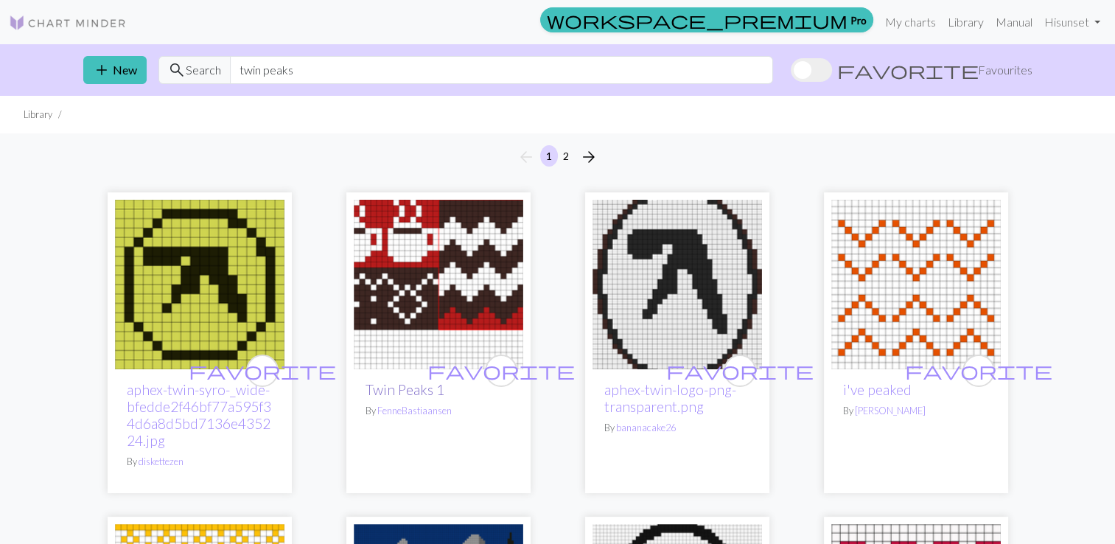
click at [404, 385] on link "Twin Peaks 1" at bounding box center [405, 389] width 79 height 17
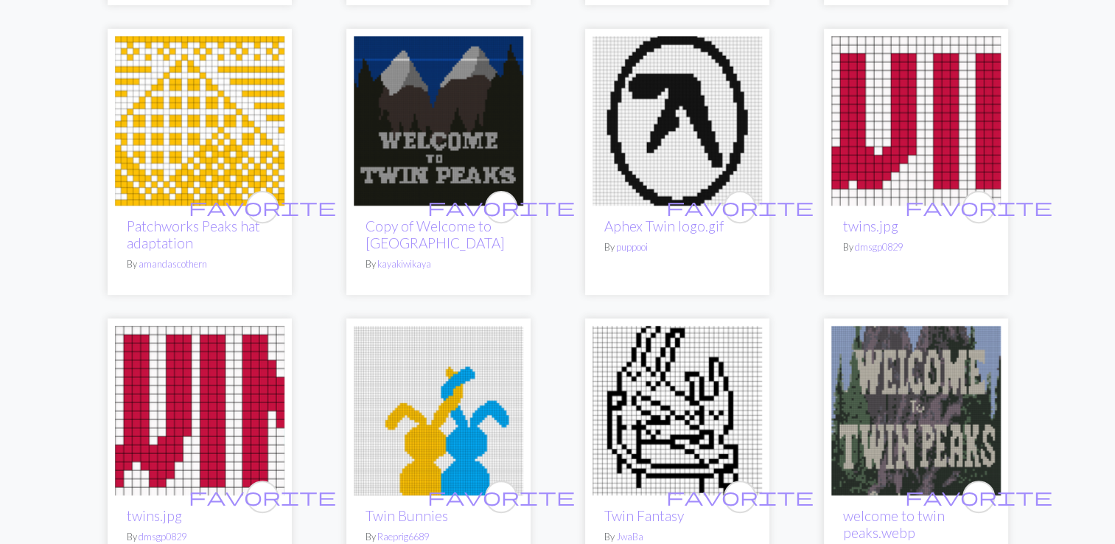
scroll to position [495, 0]
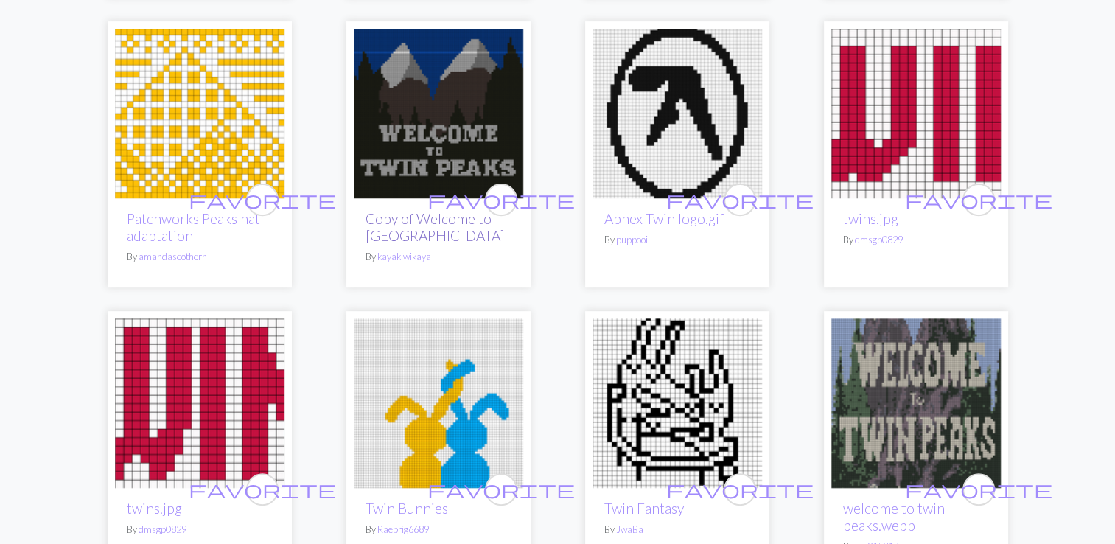
click at [405, 232] on link "Copy of Welcome to Twin Peaks" at bounding box center [435, 227] width 139 height 34
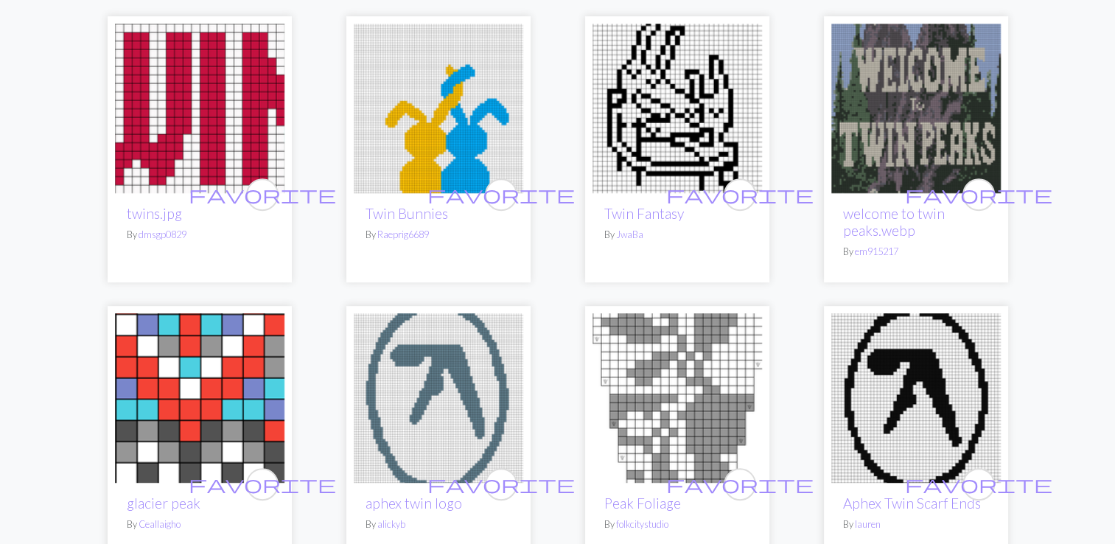
scroll to position [790, 0]
click at [915, 207] on link "welcome to twin peaks.webp" at bounding box center [894, 222] width 102 height 34
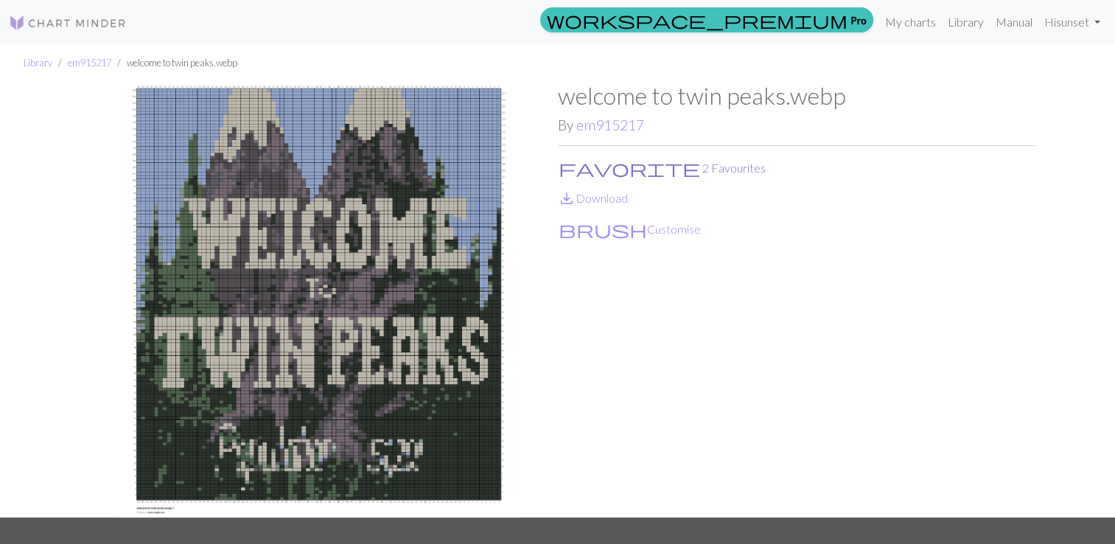
click at [563, 162] on span "favorite" at bounding box center [630, 168] width 142 height 21
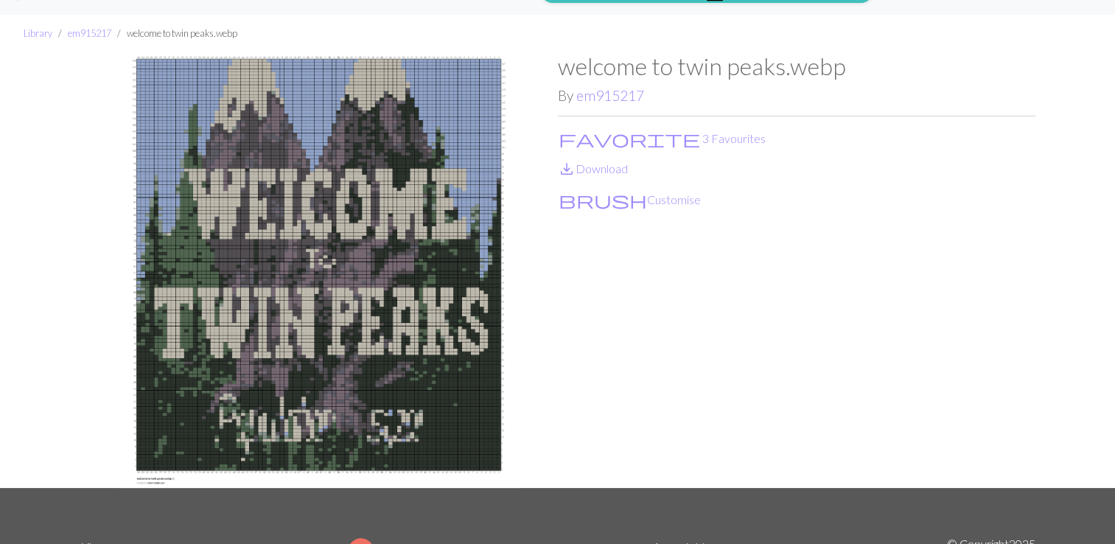
scroll to position [30, 0]
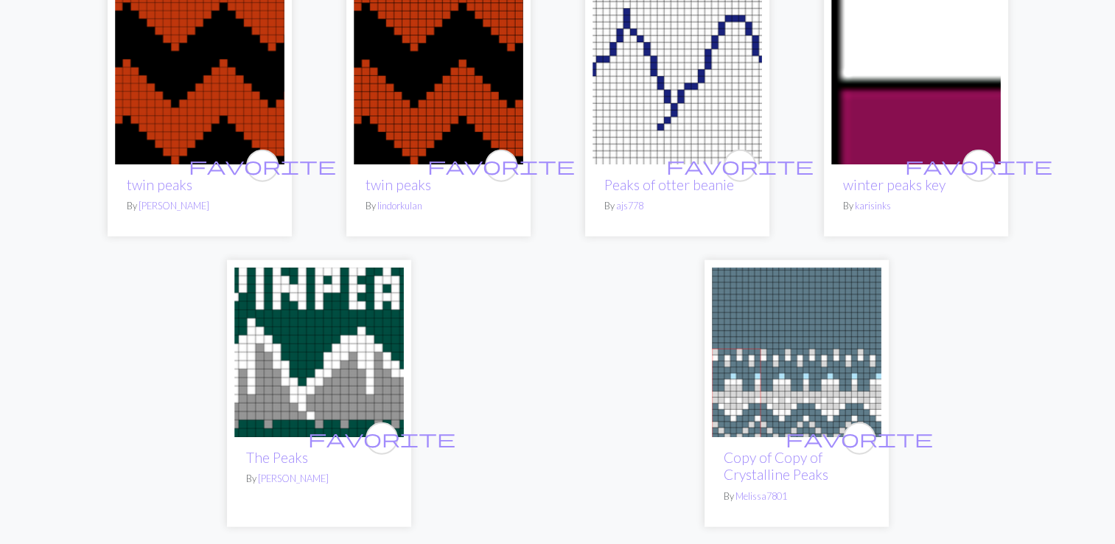
scroll to position [3470, 0]
click at [280, 437] on div "favorite The Peaks By Anna-Kaisa" at bounding box center [319, 481] width 170 height 89
click at [283, 449] on link "The Peaks" at bounding box center [277, 457] width 62 height 17
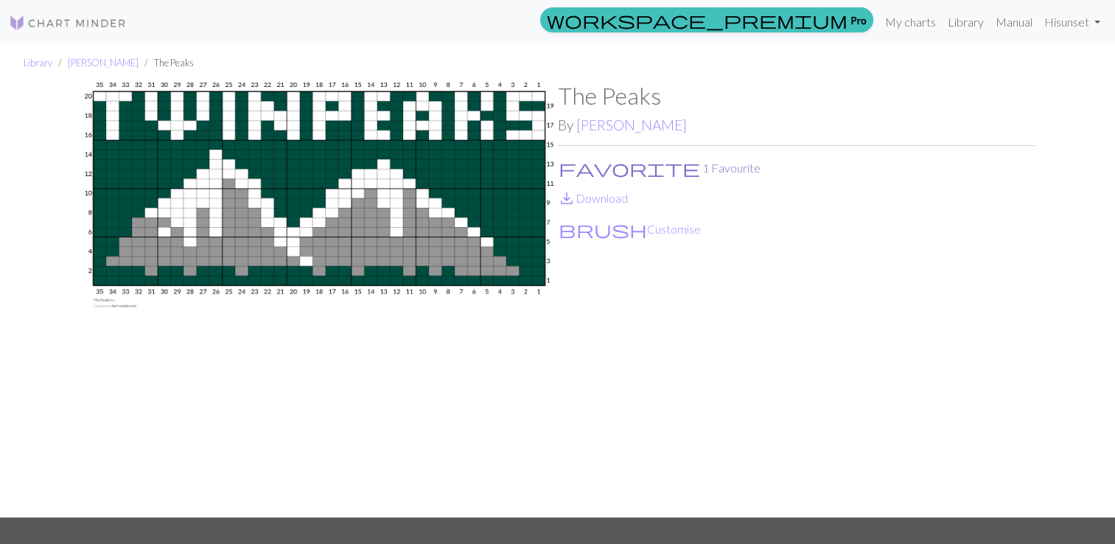
click at [563, 170] on span "favorite" at bounding box center [630, 168] width 142 height 21
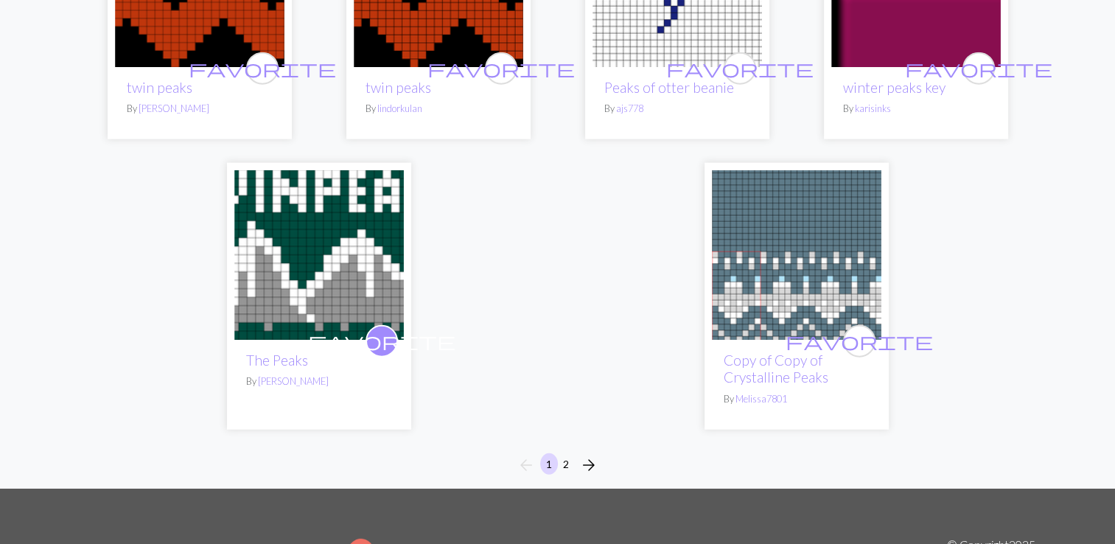
scroll to position [3569, 0]
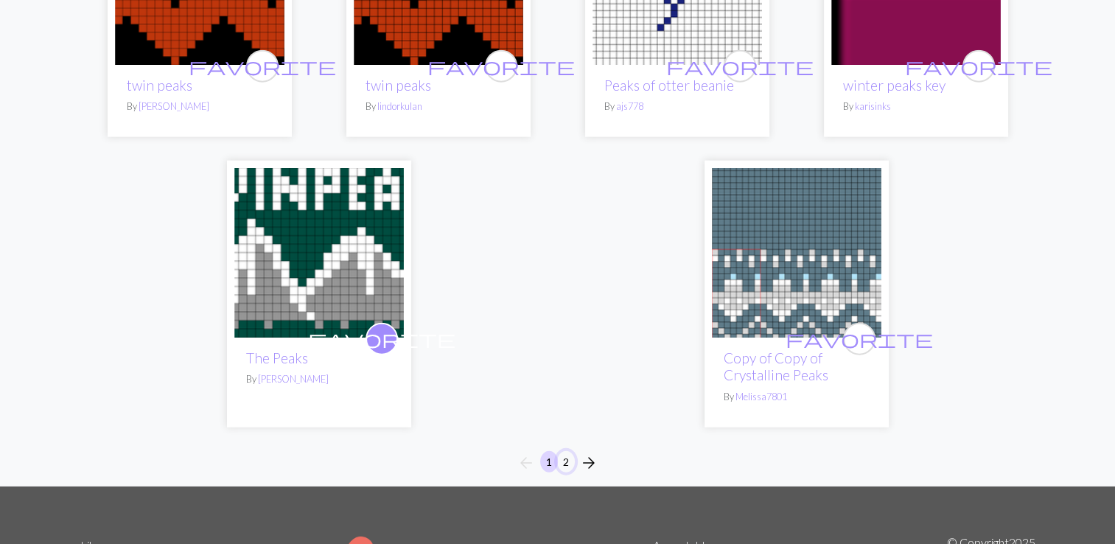
click at [561, 451] on button "2" at bounding box center [566, 461] width 18 height 21
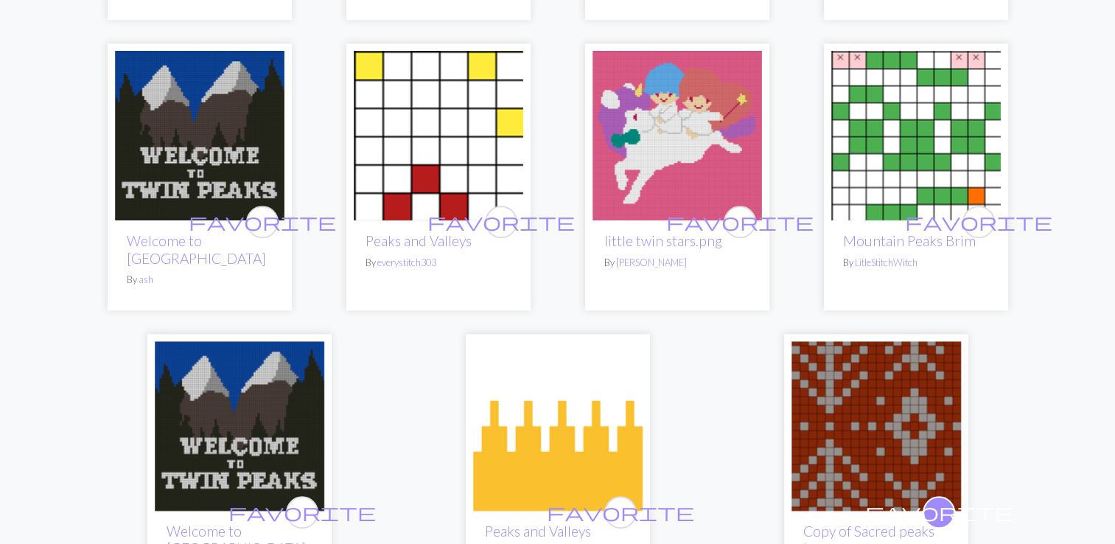
scroll to position [1089, 0]
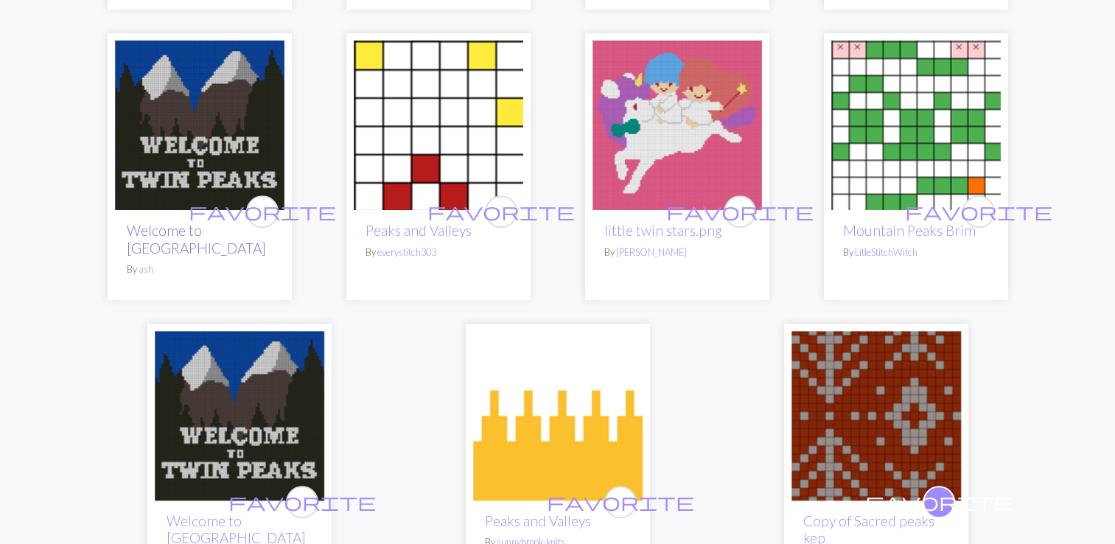
click at [213, 231] on link "Welcome to Twin Peaks" at bounding box center [196, 239] width 139 height 34
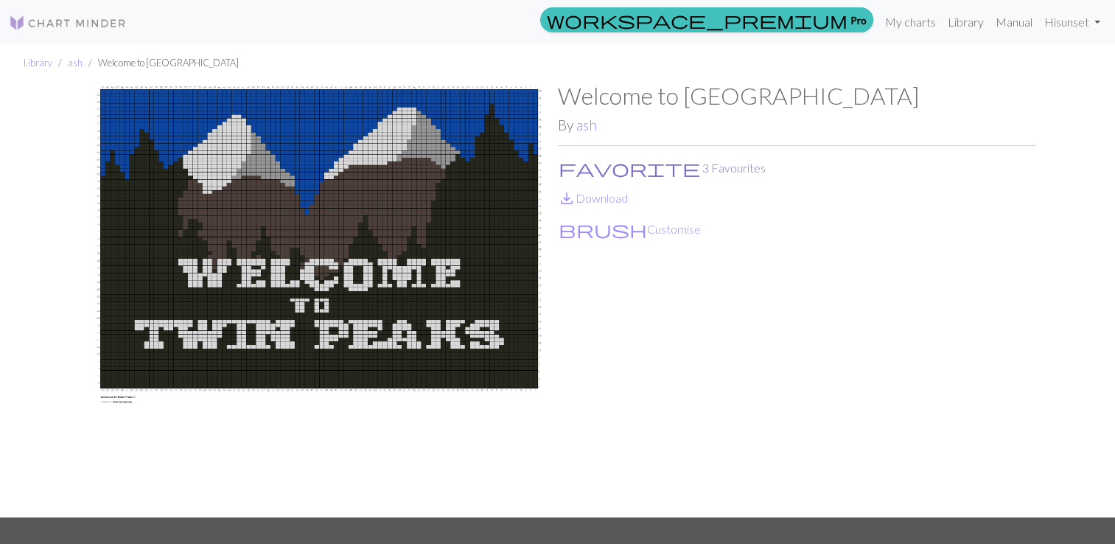
click at [565, 163] on span "favorite" at bounding box center [630, 168] width 142 height 21
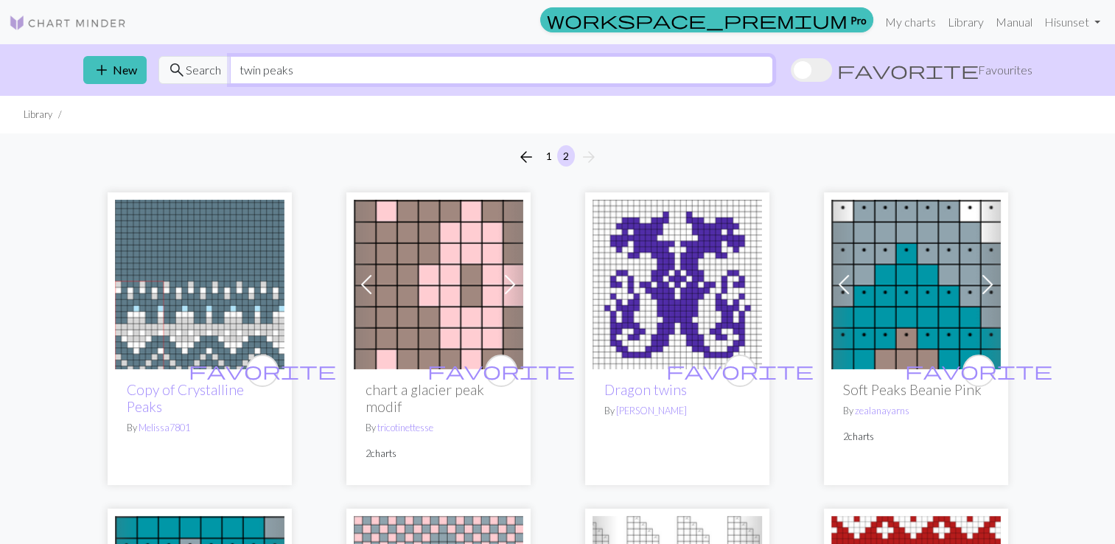
drag, startPoint x: 301, startPoint y: 72, endPoint x: 196, endPoint y: 74, distance: 105.4
click at [196, 74] on div "search Search twin peaks" at bounding box center [465, 70] width 615 height 28
type input "black lodge"
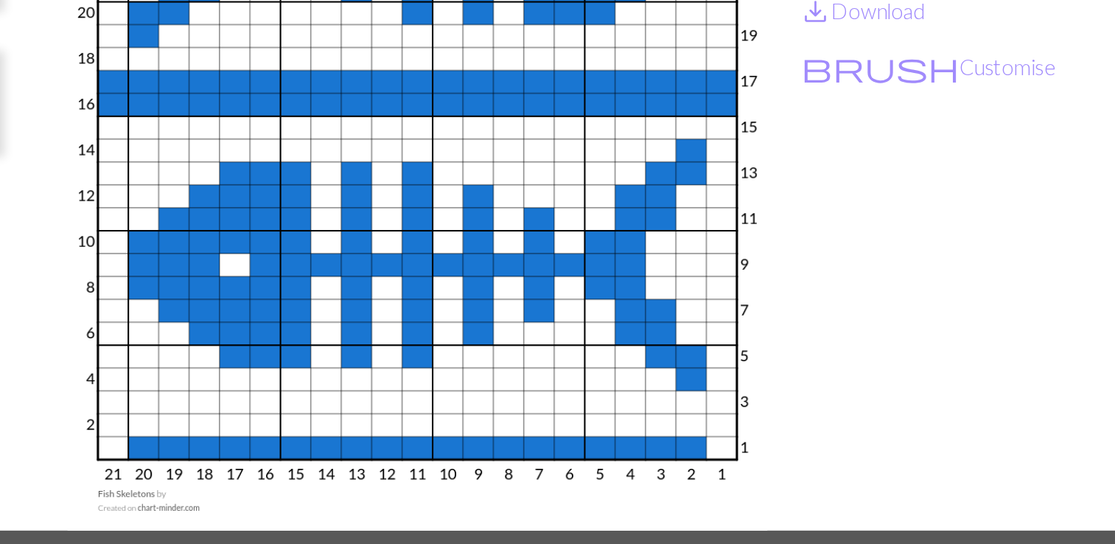
scroll to position [52, 0]
